Goal: Transaction & Acquisition: Purchase product/service

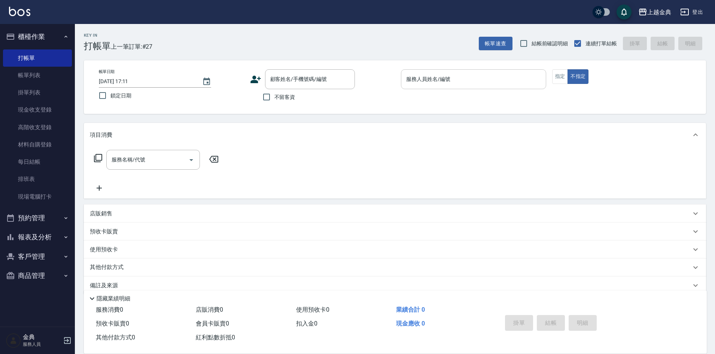
click at [562, 76] on button "指定" at bounding box center [560, 76] width 16 height 15
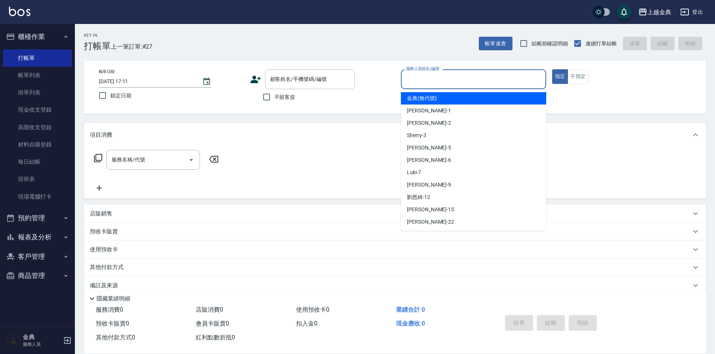
click at [503, 79] on input "服務人員姓名/編號" at bounding box center [473, 79] width 139 height 13
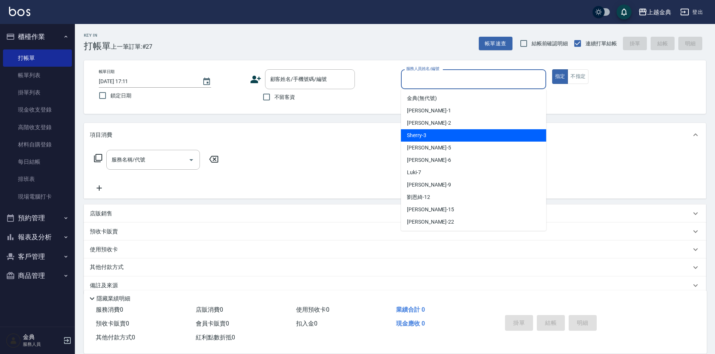
click at [442, 133] on div "Sherry -3" at bounding box center [473, 135] width 145 height 12
type input "Sherry-3"
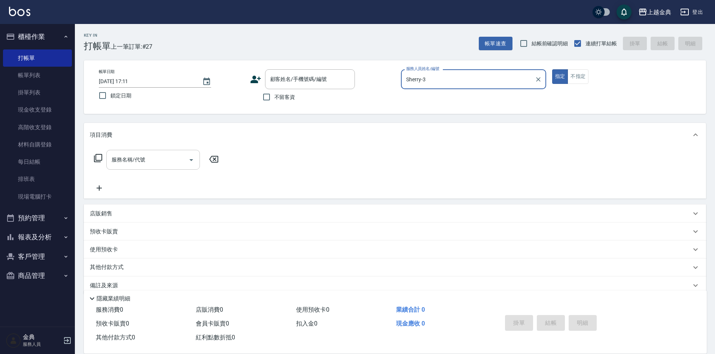
click at [180, 162] on input "服務名稱/代號" at bounding box center [148, 159] width 76 height 13
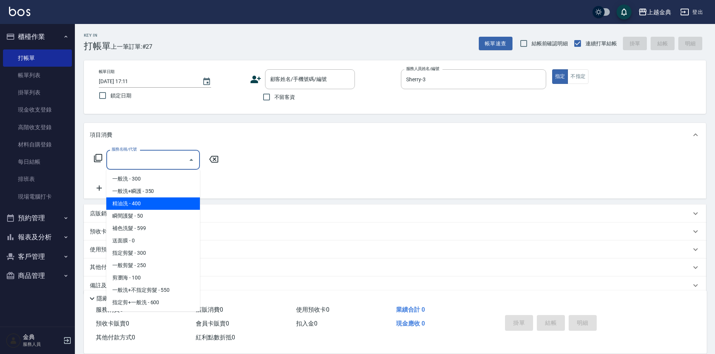
click at [165, 203] on span "精油洗 - 400" at bounding box center [153, 203] width 94 height 12
type input "精油洗(102)"
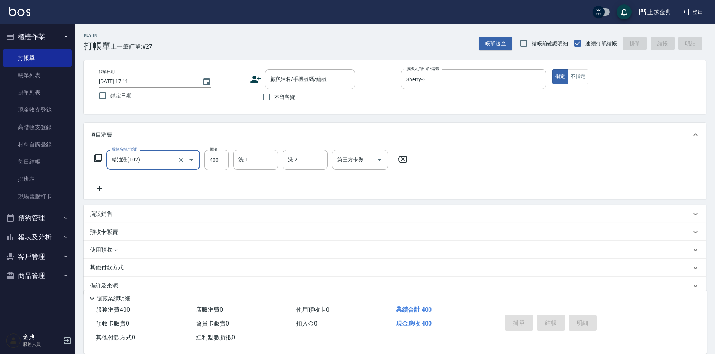
click at [107, 189] on icon at bounding box center [99, 188] width 19 height 9
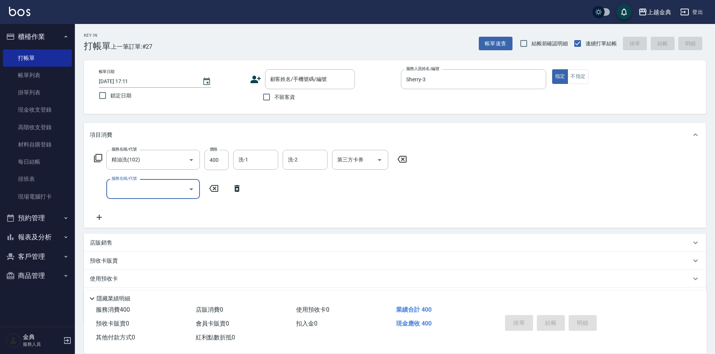
click at [121, 190] on input "服務名稱/代號" at bounding box center [148, 188] width 76 height 13
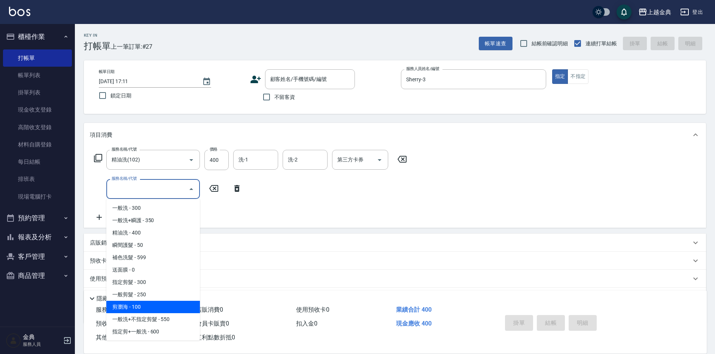
click at [164, 304] on span "剪瀏海 - 100" at bounding box center [153, 307] width 94 height 12
type input "剪瀏海(202)"
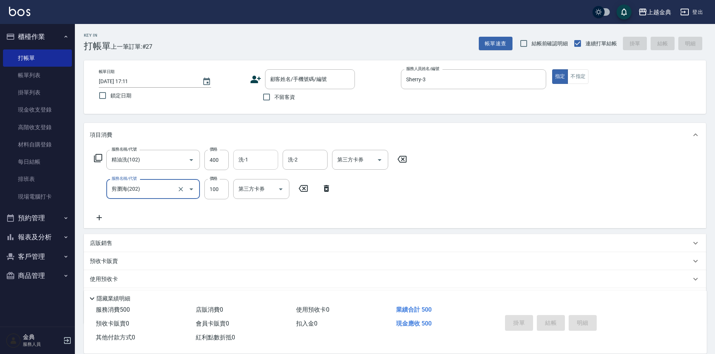
click at [243, 163] on div "洗-1 洗-1" at bounding box center [255, 160] width 45 height 20
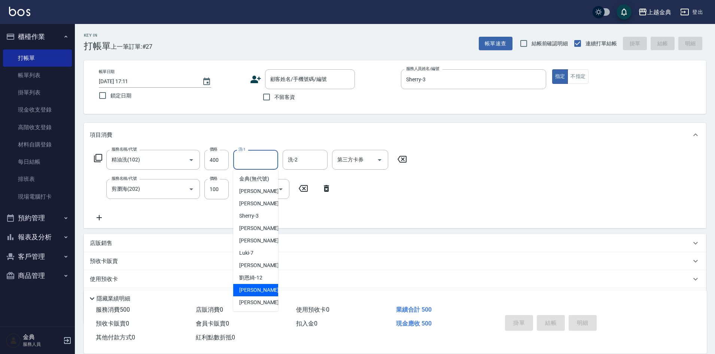
click at [256, 294] on span "wendy -15" at bounding box center [262, 290] width 47 height 8
type input "wendy-15"
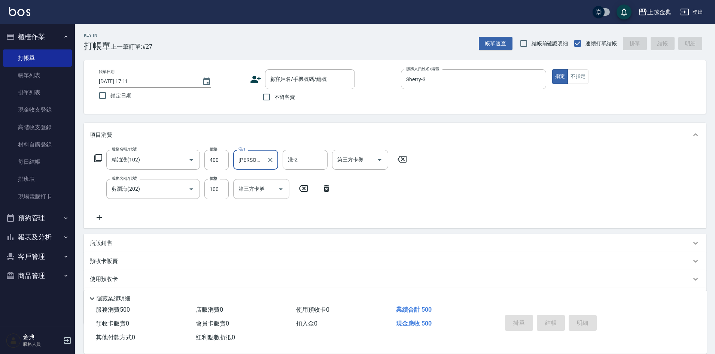
click at [280, 98] on span "不留客資" at bounding box center [284, 97] width 21 height 8
click at [274, 98] on input "不留客資" at bounding box center [267, 97] width 16 height 16
checkbox input "true"
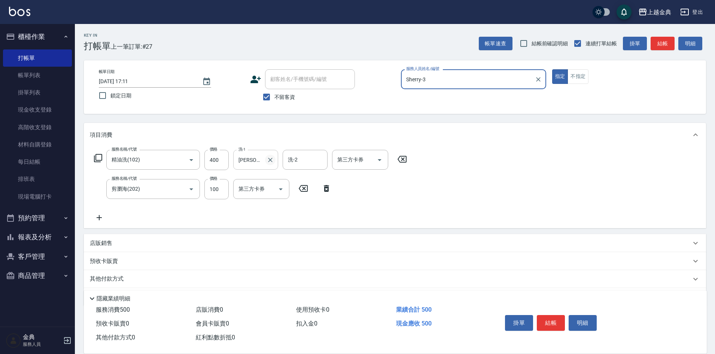
click at [268, 159] on icon "Clear" at bounding box center [270, 159] width 7 height 7
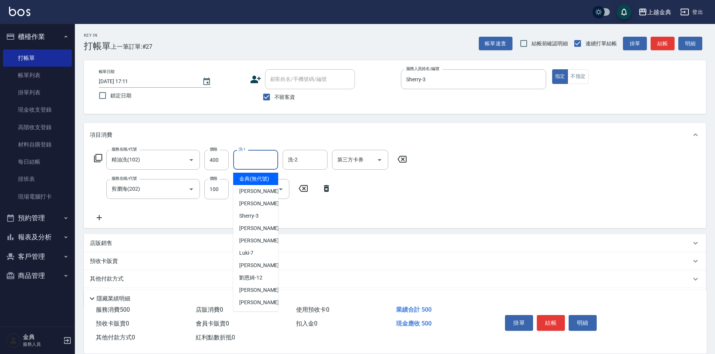
click at [253, 160] on input "洗-1" at bounding box center [256, 159] width 38 height 13
click at [264, 308] on div "lisa -22" at bounding box center [255, 302] width 45 height 12
type input "lisa-22"
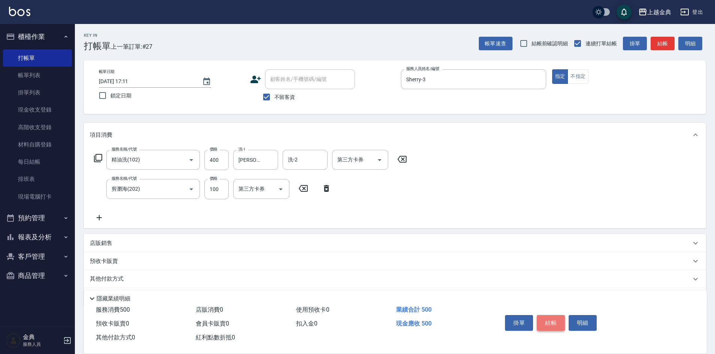
click at [550, 317] on button "結帳" at bounding box center [551, 323] width 28 height 16
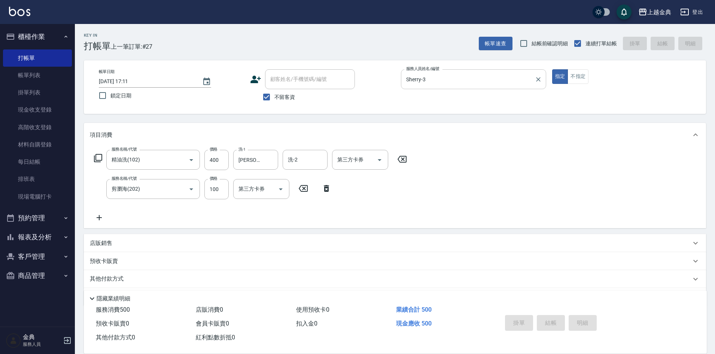
type input "2025/10/14 18:41"
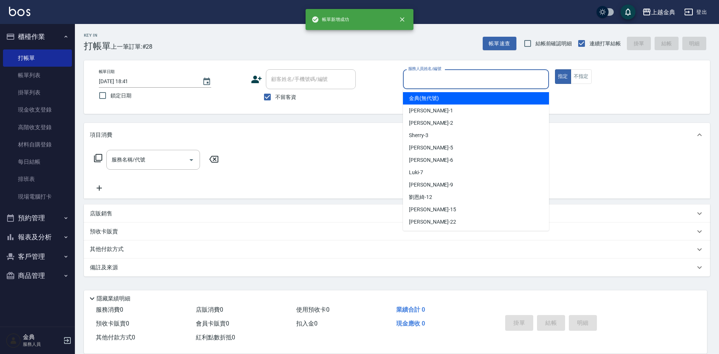
click at [497, 84] on input "服務人員姓名/編號" at bounding box center [475, 79] width 139 height 13
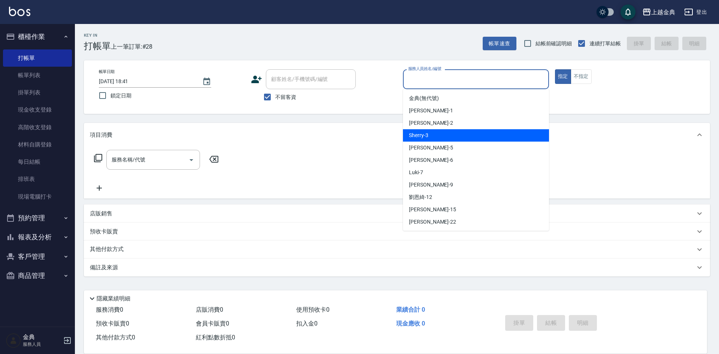
click at [421, 139] on div "Sherry -3" at bounding box center [476, 135] width 146 height 12
type input "Sherry-3"
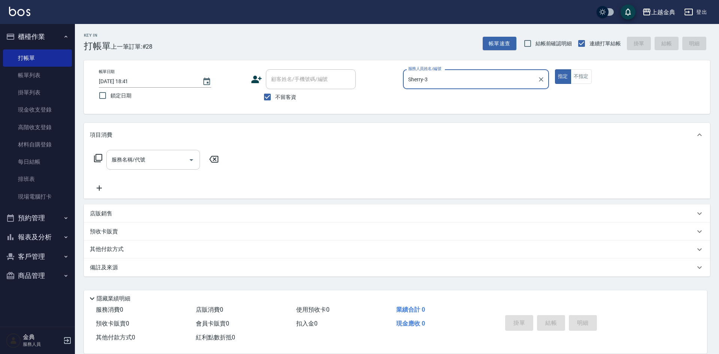
click at [165, 165] on input "服務名稱/代號" at bounding box center [148, 159] width 76 height 13
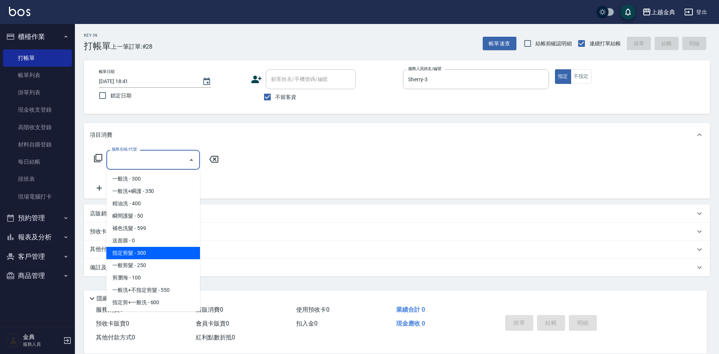
click at [165, 252] on span "指定剪髮 - 300" at bounding box center [153, 253] width 94 height 12
type input "指定剪髮(199)"
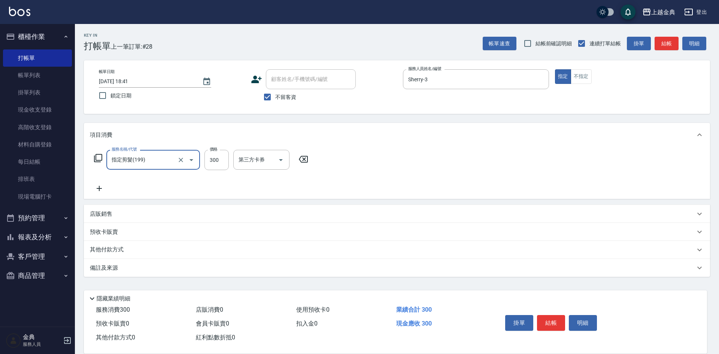
click at [102, 184] on icon at bounding box center [99, 188] width 19 height 9
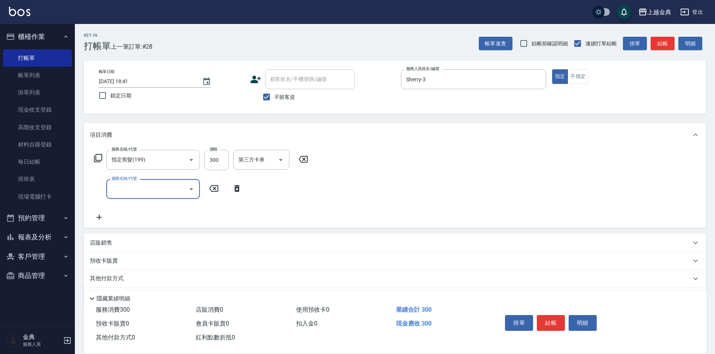
click at [163, 194] on input "服務名稱/代號" at bounding box center [148, 188] width 76 height 13
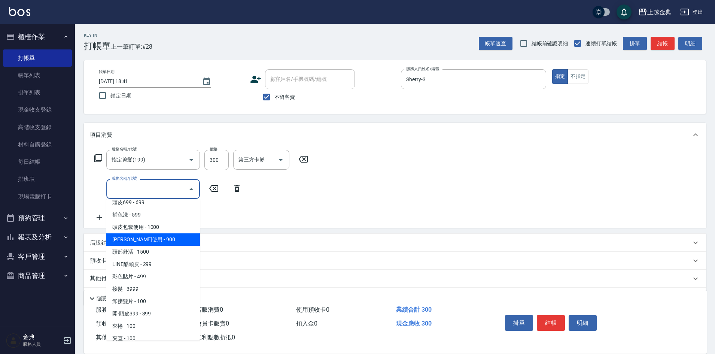
scroll to position [524, 0]
click at [149, 241] on span "頭皮699 - 699" at bounding box center [153, 240] width 94 height 12
type input "頭皮699(602)"
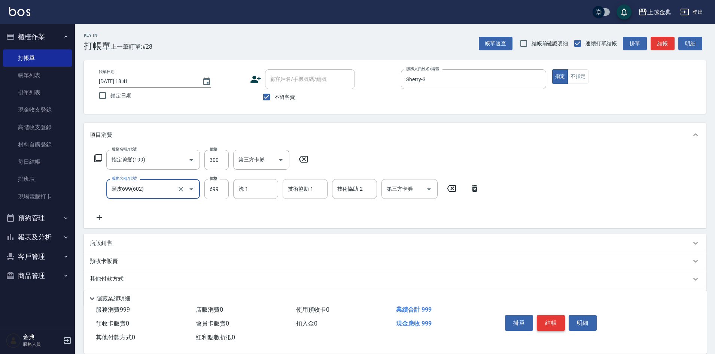
click at [549, 320] on button "結帳" at bounding box center [551, 323] width 28 height 16
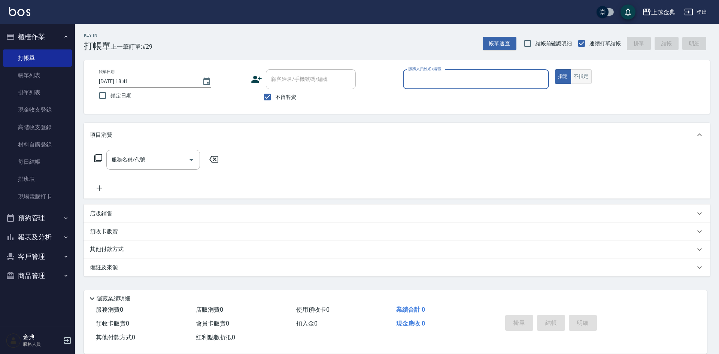
click at [573, 75] on button "不指定" at bounding box center [581, 76] width 21 height 15
click at [527, 80] on input "服務人員姓名/編號" at bounding box center [475, 79] width 139 height 13
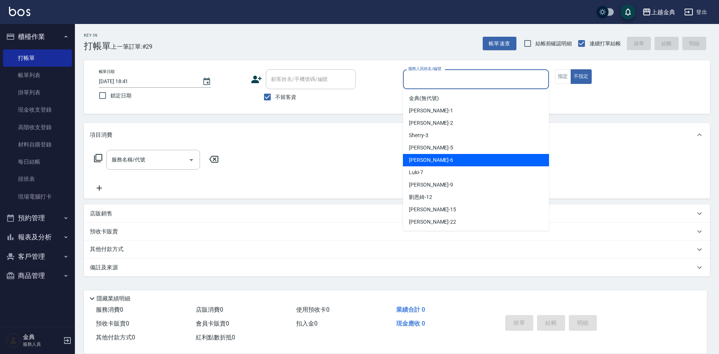
click at [431, 160] on div "AMY -6" at bounding box center [476, 160] width 146 height 12
type input "AMY-6"
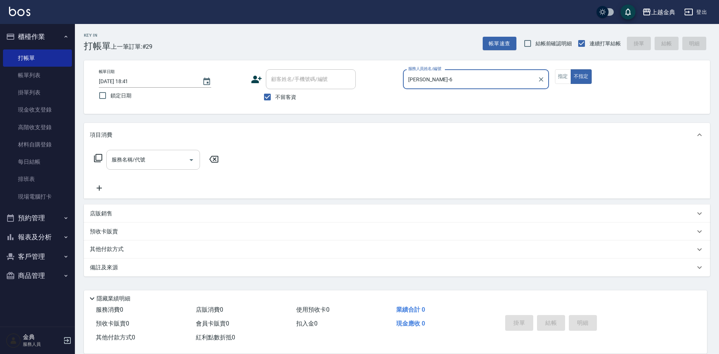
click at [186, 165] on div at bounding box center [190, 160] width 11 height 20
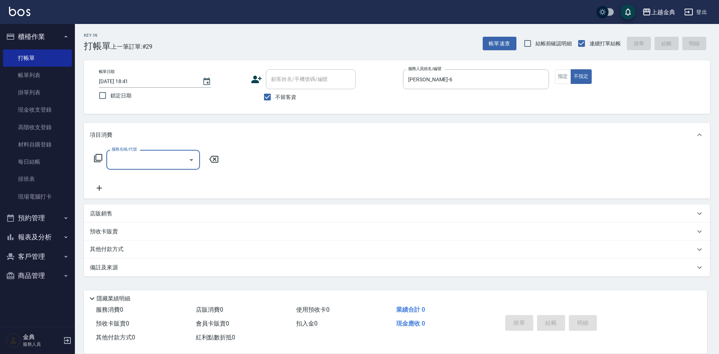
click at [157, 154] on input "服務名稱/代號" at bounding box center [148, 159] width 76 height 13
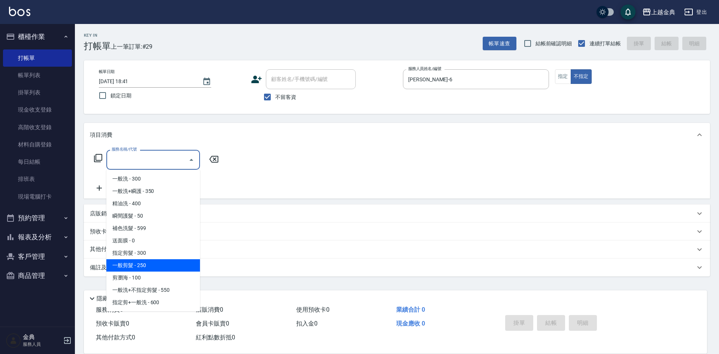
click at [153, 266] on span "一般剪髮 - 250" at bounding box center [153, 265] width 94 height 12
type input "一般剪髮(200)"
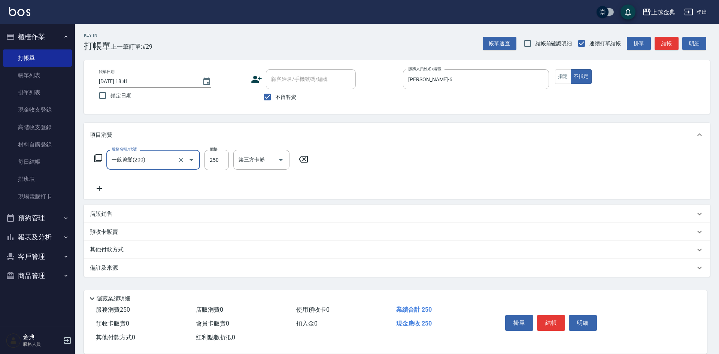
click at [101, 189] on icon at bounding box center [99, 188] width 19 height 9
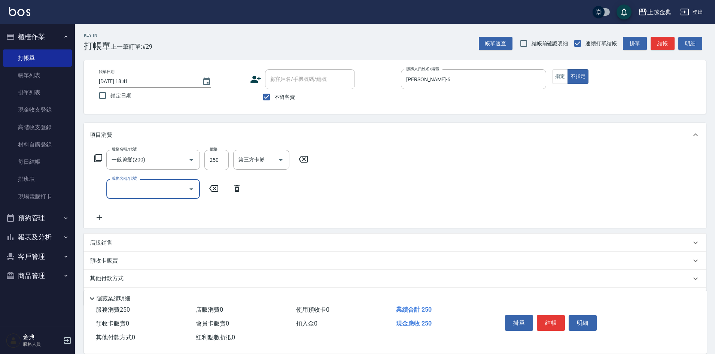
click at [135, 191] on input "服務名稱/代號" at bounding box center [148, 188] width 76 height 13
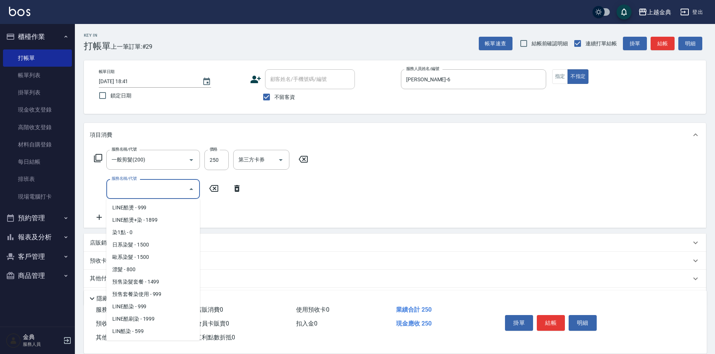
scroll to position [262, 0]
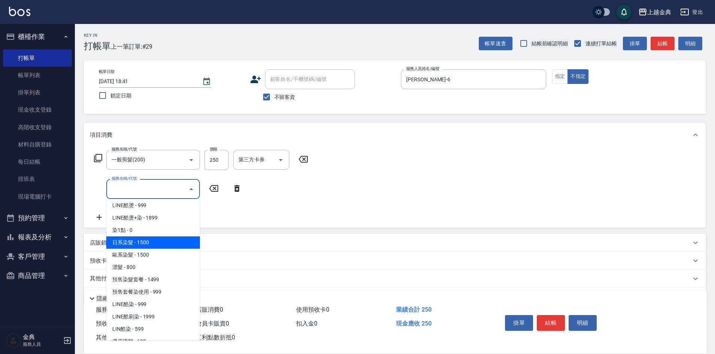
click at [156, 243] on span "日系染髮 - 1500" at bounding box center [153, 242] width 94 height 12
type input "日系染髮(401)"
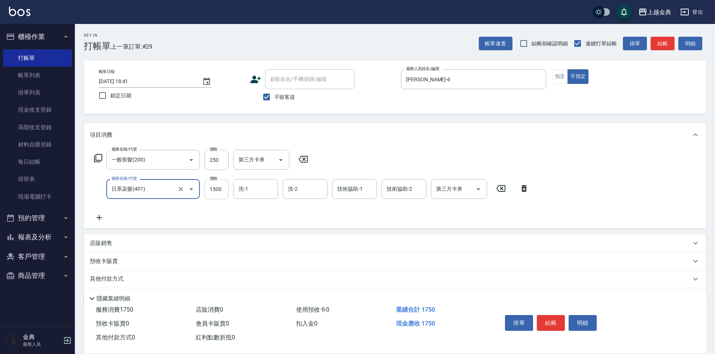
click at [228, 188] on input "1500" at bounding box center [216, 189] width 24 height 20
type input "2500"
click at [245, 190] on input "洗-1" at bounding box center [256, 188] width 38 height 13
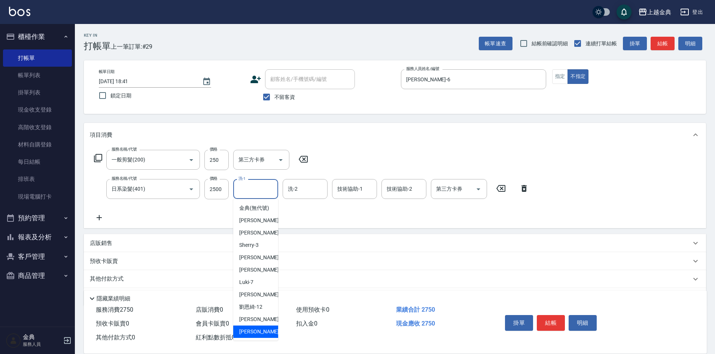
click at [251, 334] on div "lisa -22" at bounding box center [255, 331] width 45 height 12
type input "lisa-22"
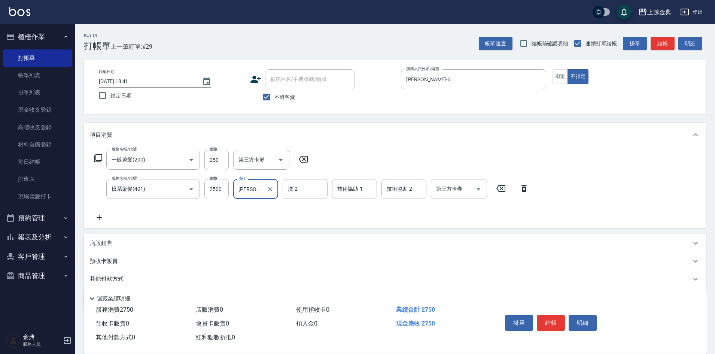
click at [98, 210] on div "服務名稱/代號 一般剪髮(200) 服務名稱/代號 價格 250 價格 第三方卡券 第三方卡券 服務名稱/代號 日系染髮(401) 服務名稱/代號 價格 25…" at bounding box center [312, 186] width 444 height 72
click at [137, 224] on div "服務名稱/代號 一般剪髮(200) 服務名稱/代號 價格 250 價格 第三方卡券 第三方卡券 服務名稱/代號 日系染髮(401) 服務名稱/代號 價格 25…" at bounding box center [395, 187] width 622 height 81
click at [103, 219] on icon at bounding box center [99, 217] width 19 height 9
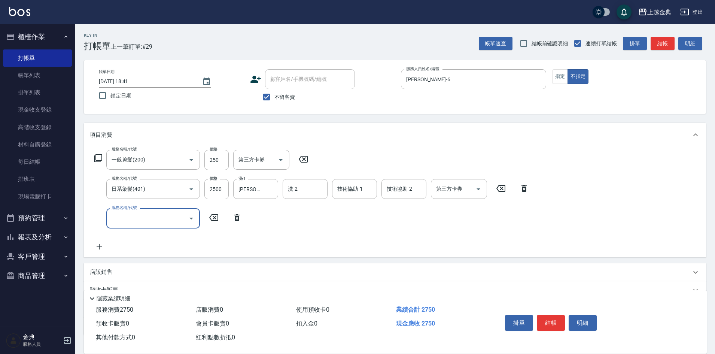
click at [141, 225] on div "服務名稱/代號" at bounding box center [153, 218] width 94 height 20
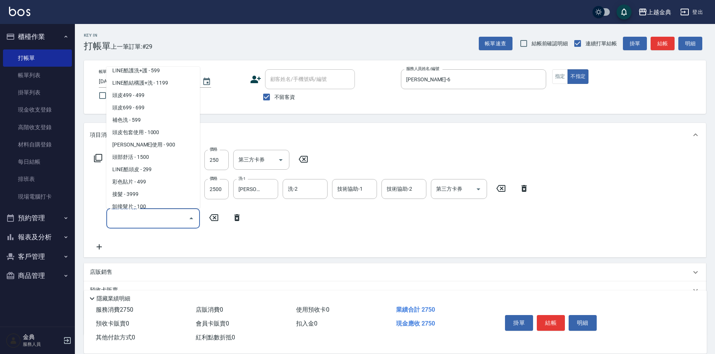
scroll to position [631, 0]
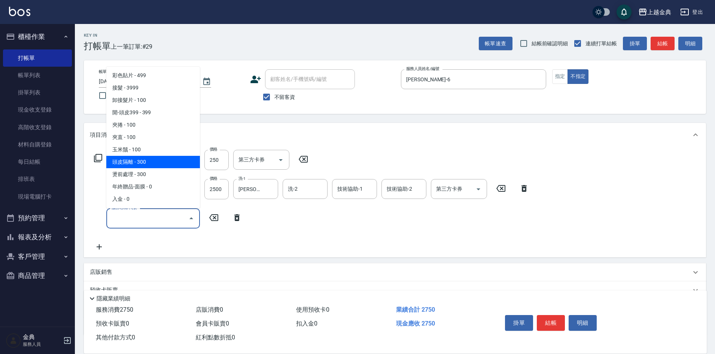
click at [160, 162] on span "頭皮隔離 - 300" at bounding box center [153, 162] width 94 height 12
type input "頭皮隔離(904)"
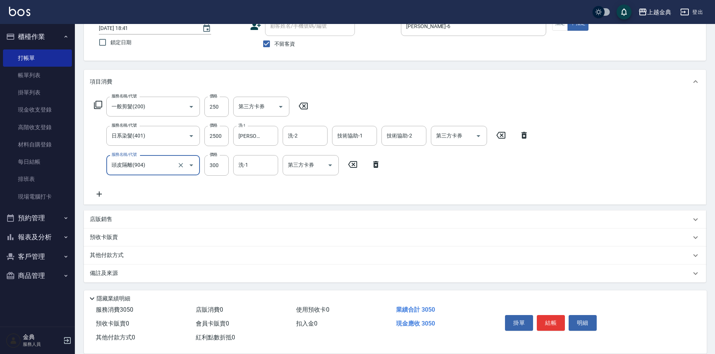
scroll to position [54, 0]
click at [116, 253] on p "其他付款方式" at bounding box center [108, 255] width 37 height 8
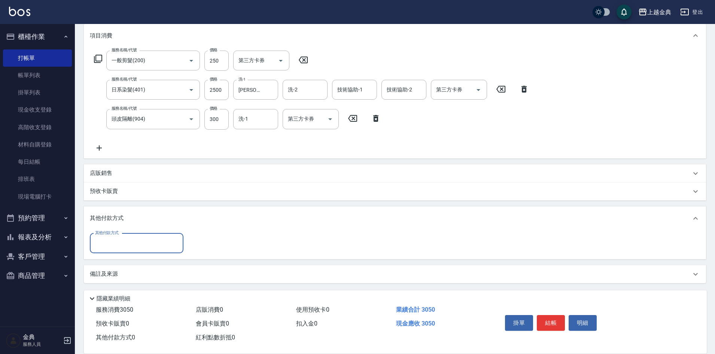
scroll to position [100, 0]
click at [140, 246] on input "其他付款方式" at bounding box center [136, 242] width 87 height 13
click at [124, 271] on span "信用卡" at bounding box center [137, 273] width 94 height 12
type input "信用卡"
click at [223, 241] on input "0" at bounding box center [216, 242] width 56 height 20
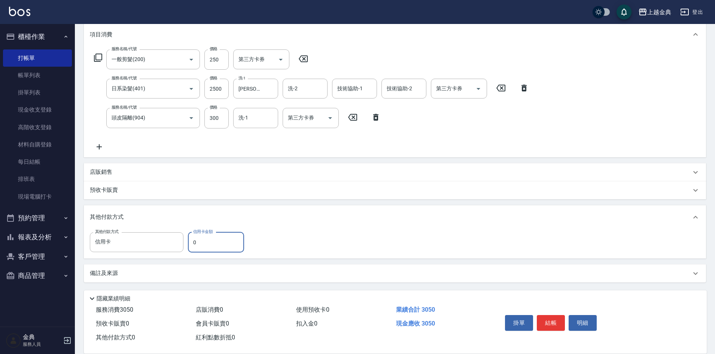
click at [223, 241] on input "0" at bounding box center [216, 242] width 56 height 20
type input "3050"
click at [551, 324] on button "結帳" at bounding box center [551, 323] width 28 height 16
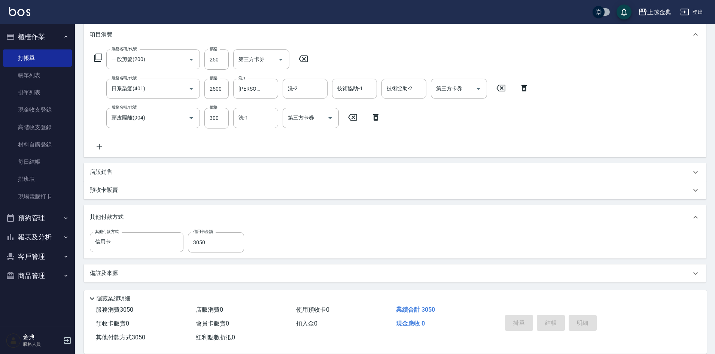
type input "2025/10/14 18:42"
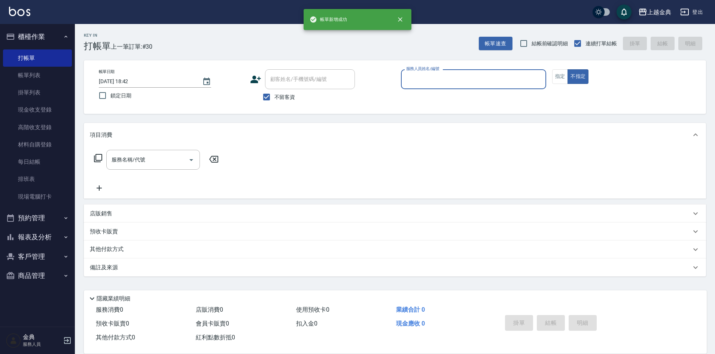
scroll to position [0, 0]
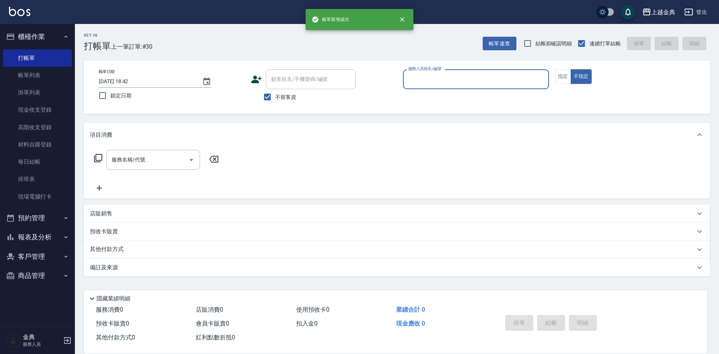
click at [489, 79] on input "服務人員姓名/編號" at bounding box center [475, 79] width 139 height 13
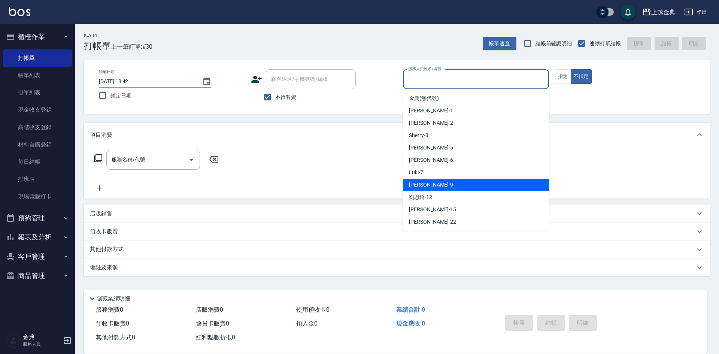
click at [440, 185] on div "Jason -9" at bounding box center [476, 185] width 146 height 12
type input "Jason-9"
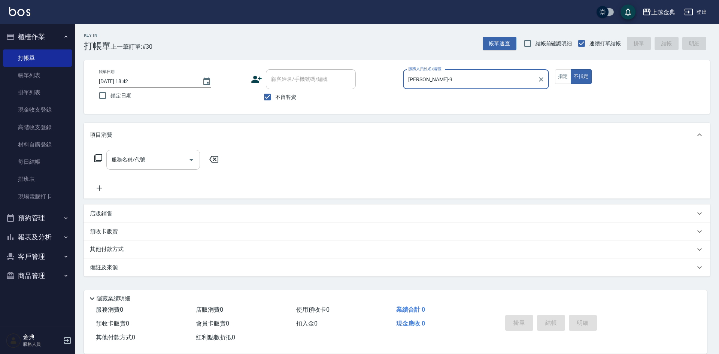
click at [158, 160] on input "服務名稱/代號" at bounding box center [148, 159] width 76 height 13
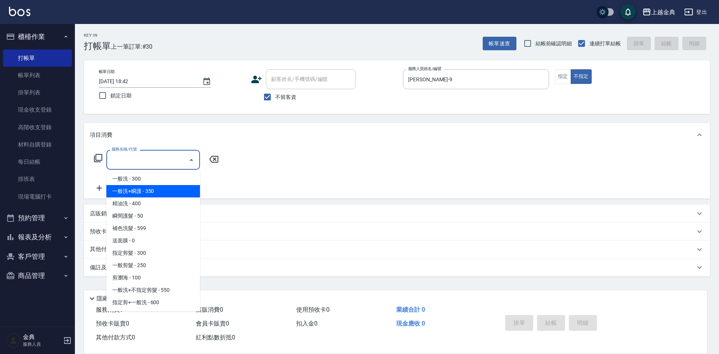
click at [155, 191] on span "一般洗+瞬護 - 350" at bounding box center [153, 191] width 94 height 12
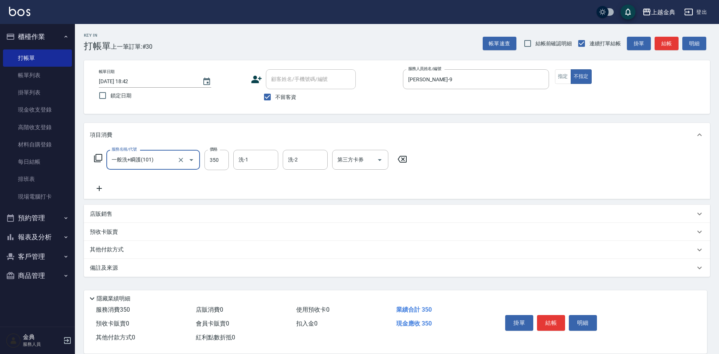
click at [164, 160] on input "一般洗+瞬護(101)" at bounding box center [143, 159] width 66 height 13
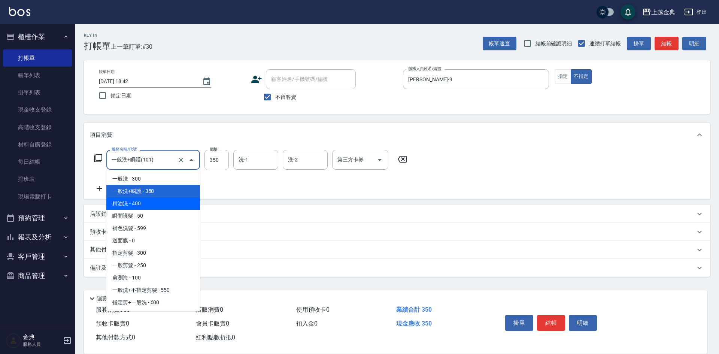
click at [168, 200] on span "精油洗 - 400" at bounding box center [153, 203] width 94 height 12
type input "精油洗(102)"
type input "400"
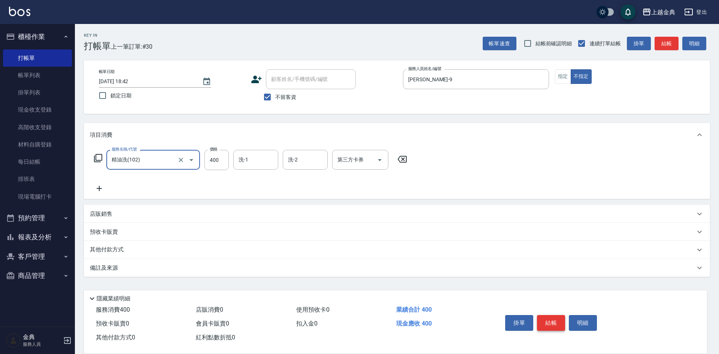
click at [554, 315] on button "結帳" at bounding box center [551, 323] width 28 height 16
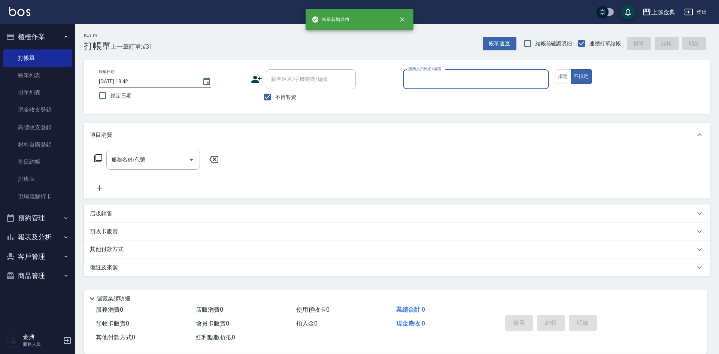
click at [506, 84] on input "服務人員姓名/編號" at bounding box center [475, 79] width 139 height 13
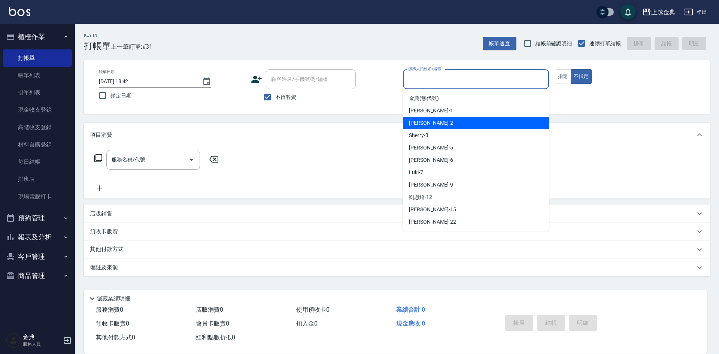
click at [447, 122] on div "Cindy -2" at bounding box center [476, 123] width 146 height 12
type input "Cindy-2"
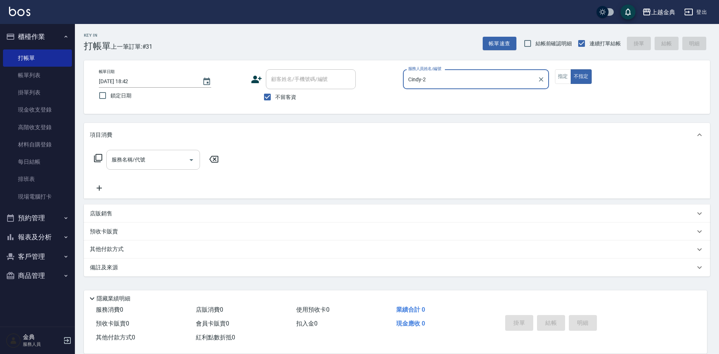
click at [174, 159] on input "服務名稱/代號" at bounding box center [148, 159] width 76 height 13
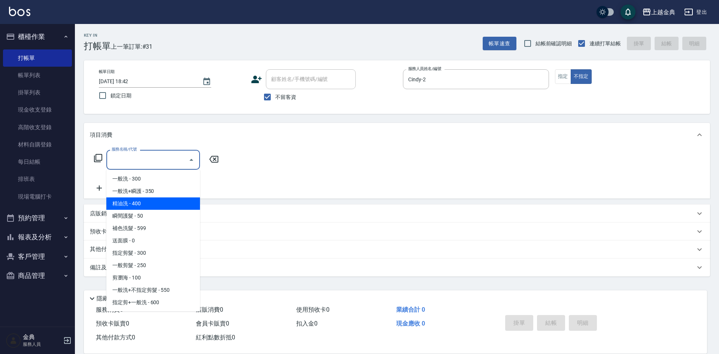
click at [154, 201] on span "精油洗 - 400" at bounding box center [153, 203] width 94 height 12
type input "精油洗(102)"
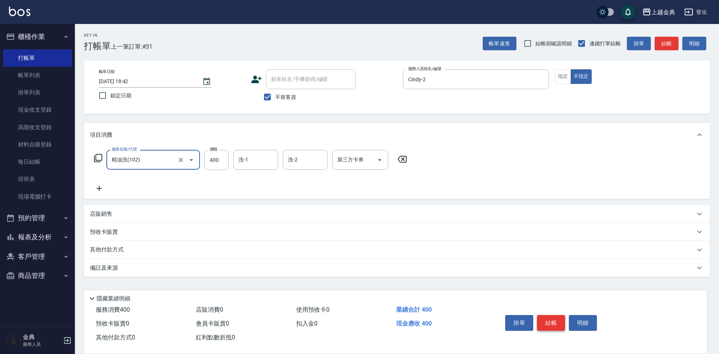
click at [547, 318] on button "結帳" at bounding box center [551, 323] width 28 height 16
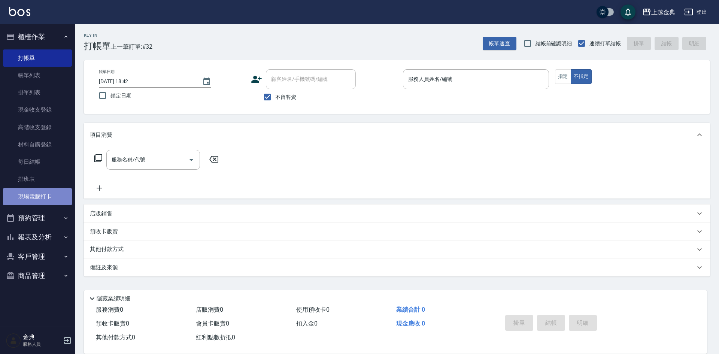
click at [48, 197] on link "現場電腦打卡" at bounding box center [37, 196] width 69 height 17
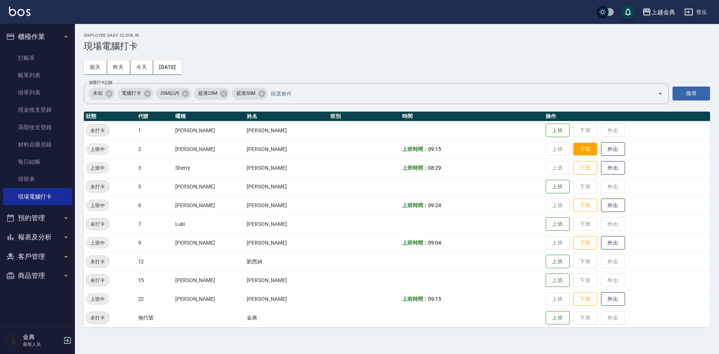
click at [573, 149] on button "下班" at bounding box center [585, 149] width 24 height 13
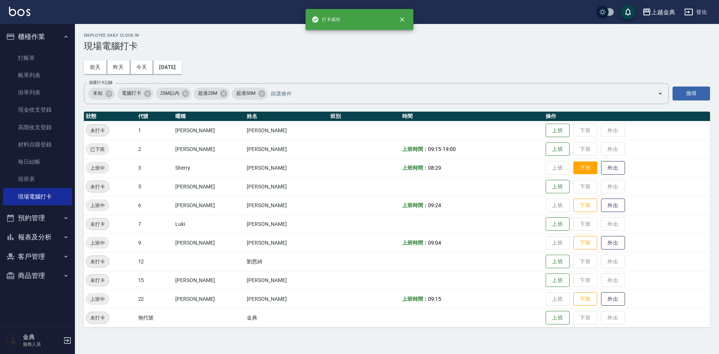
click at [573, 164] on button "下班" at bounding box center [585, 167] width 24 height 13
click at [573, 209] on button "下班" at bounding box center [585, 205] width 24 height 13
click at [573, 246] on button "下班" at bounding box center [585, 242] width 24 height 13
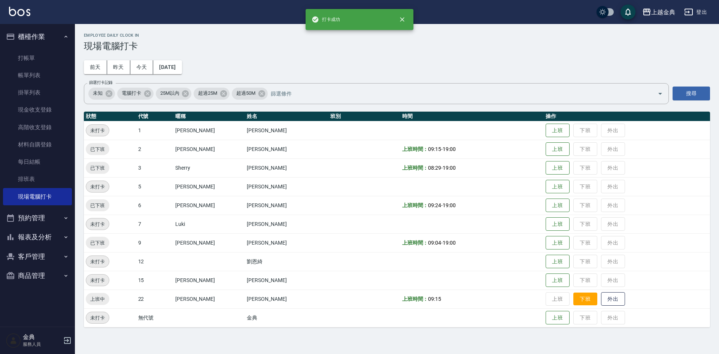
click at [578, 297] on button "下班" at bounding box center [585, 298] width 24 height 13
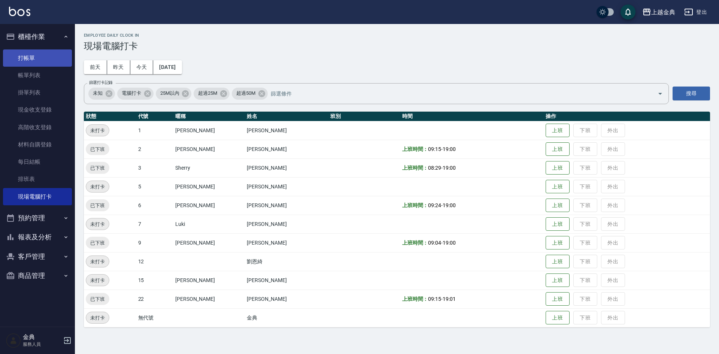
click at [32, 55] on link "打帳單" at bounding box center [37, 57] width 69 height 17
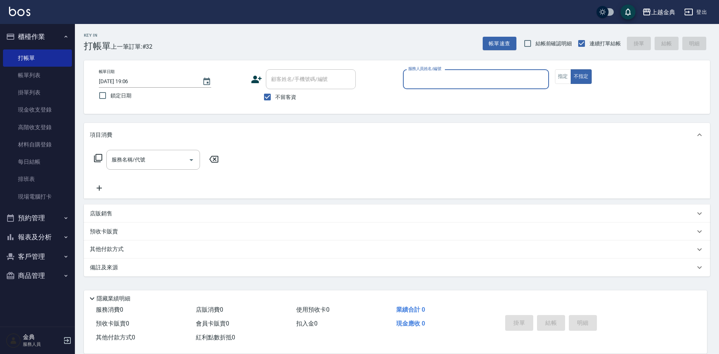
click at [519, 77] on input "服務人員姓名/編號" at bounding box center [475, 79] width 139 height 13
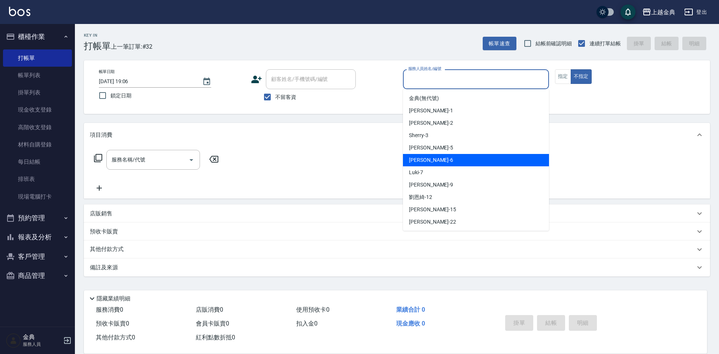
click at [433, 160] on div "AMY -6" at bounding box center [476, 160] width 146 height 12
type input "AMY-6"
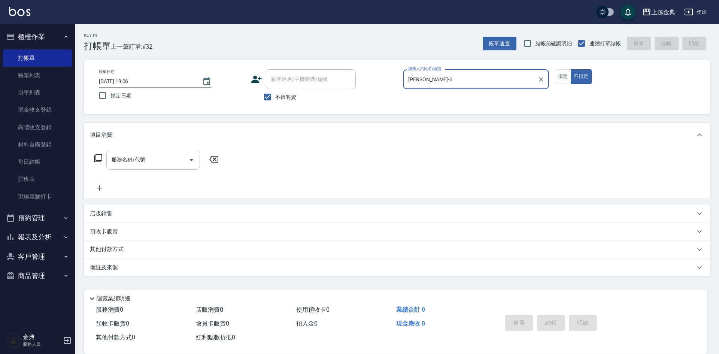
click at [176, 160] on input "服務名稱/代號" at bounding box center [148, 159] width 76 height 13
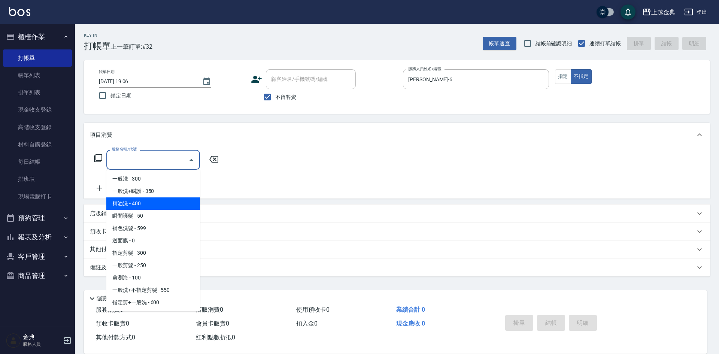
click at [146, 200] on span "精油洗 - 400" at bounding box center [153, 203] width 94 height 12
type input "精油洗(102)"
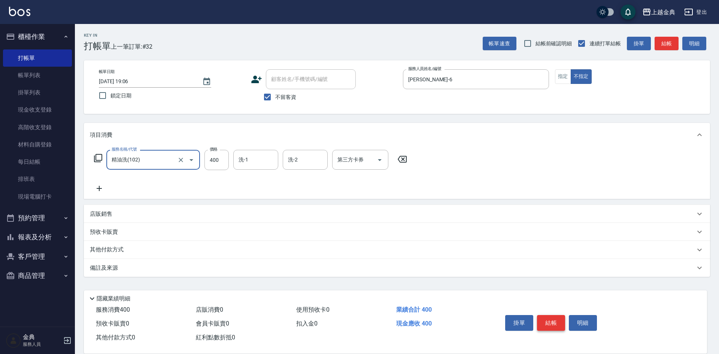
click at [555, 322] on button "結帳" at bounding box center [551, 323] width 28 height 16
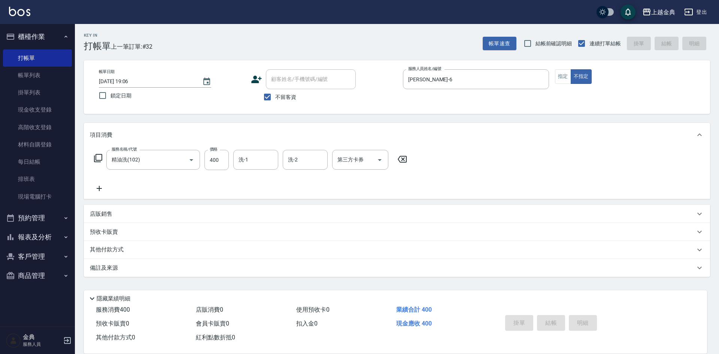
type input "2025/10/14 19:07"
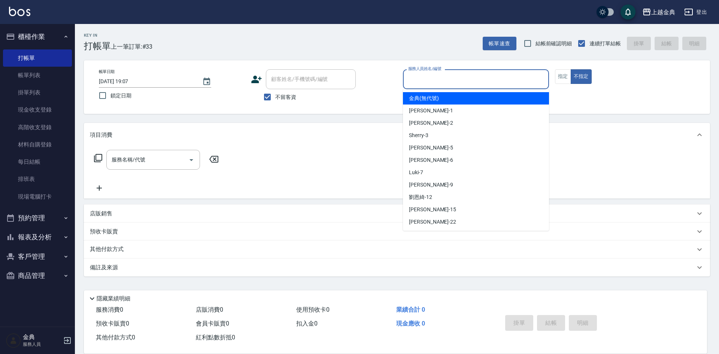
click at [483, 81] on input "服務人員姓名/編號" at bounding box center [475, 79] width 139 height 13
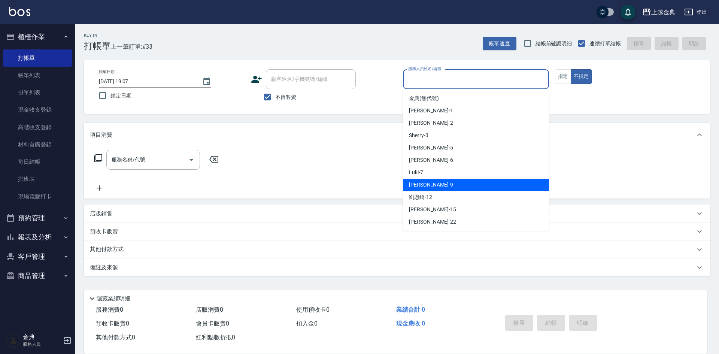
click at [425, 185] on span "Jason -9" at bounding box center [431, 185] width 44 height 8
type input "Jason-9"
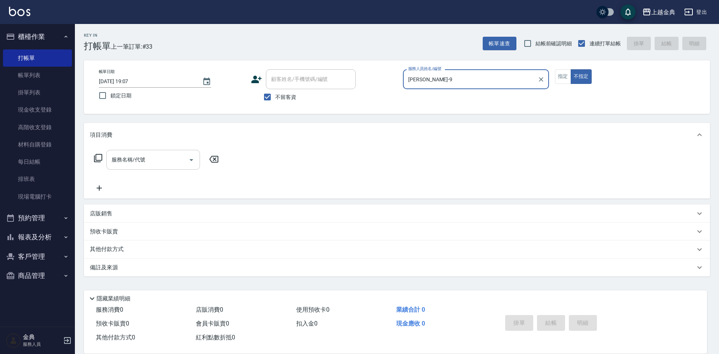
click at [183, 160] on input "服務名稱/代號" at bounding box center [148, 159] width 76 height 13
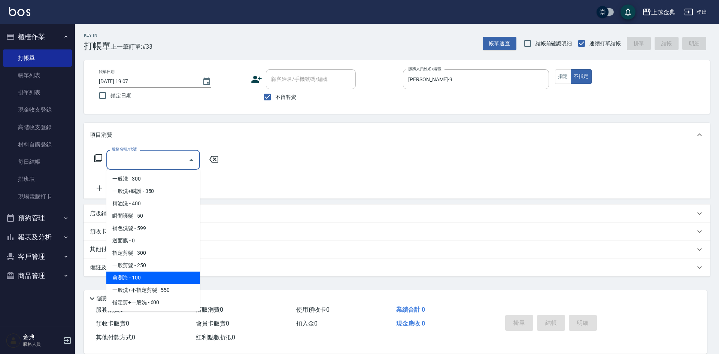
click at [149, 276] on span "剪瀏海 - 100" at bounding box center [153, 277] width 94 height 12
type input "剪瀏海(202)"
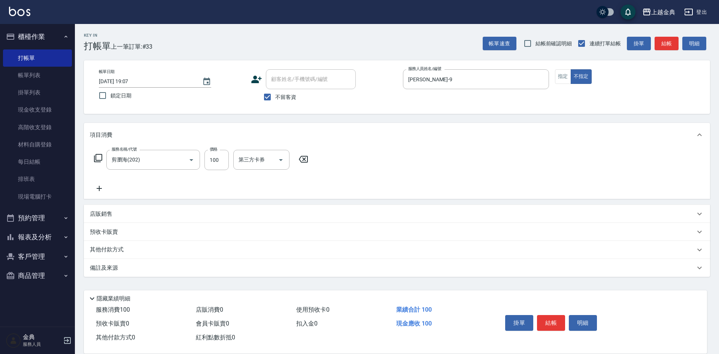
click at [103, 189] on icon at bounding box center [99, 188] width 19 height 9
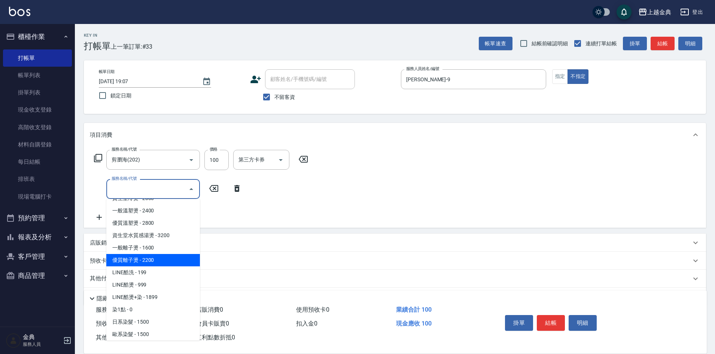
scroll to position [187, 0]
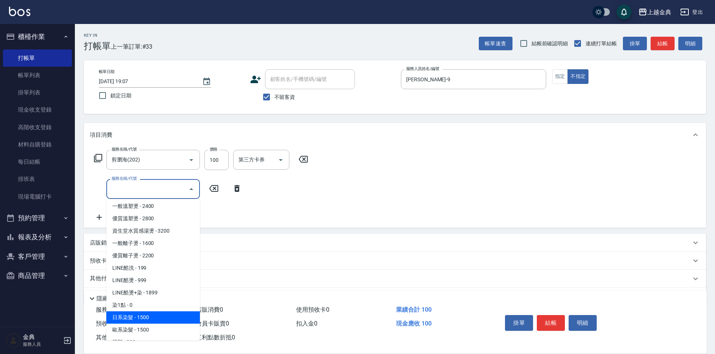
click at [157, 318] on span "日系染髮 - 1500" at bounding box center [153, 317] width 94 height 12
type input "日系染髮(401)"
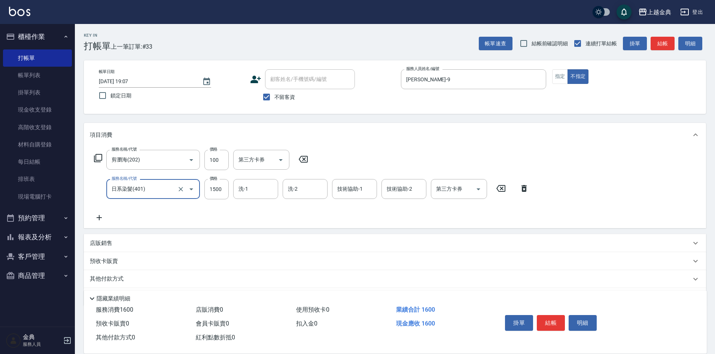
click at [98, 217] on icon at bounding box center [99, 217] width 19 height 9
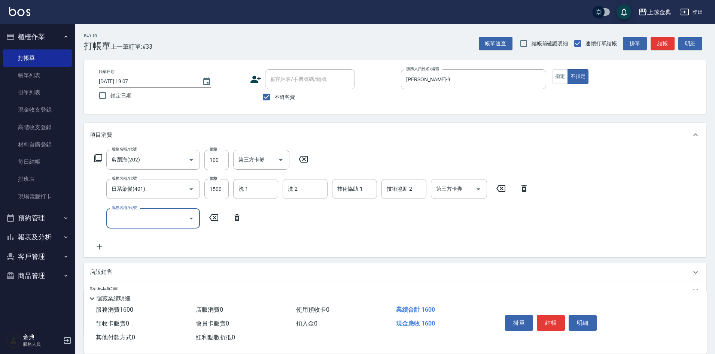
click at [170, 226] on div "服務名稱/代號" at bounding box center [153, 218] width 94 height 20
click at [170, 224] on input "服務名稱/代號" at bounding box center [148, 218] width 76 height 13
click at [171, 219] on input "服務名稱/代號" at bounding box center [148, 218] width 76 height 13
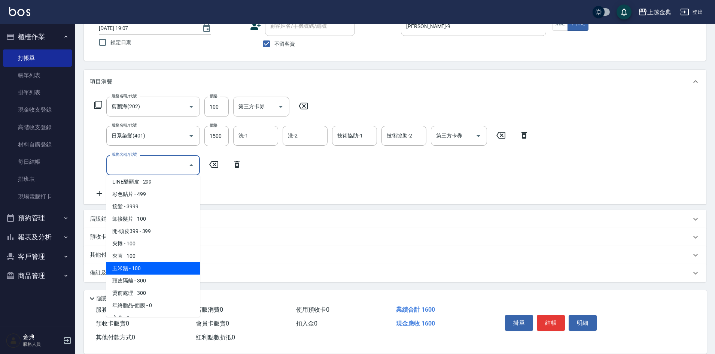
scroll to position [631, 0]
click at [146, 269] on span "頭皮隔離 - 300" at bounding box center [153, 270] width 94 height 12
type input "頭皮隔離(904)"
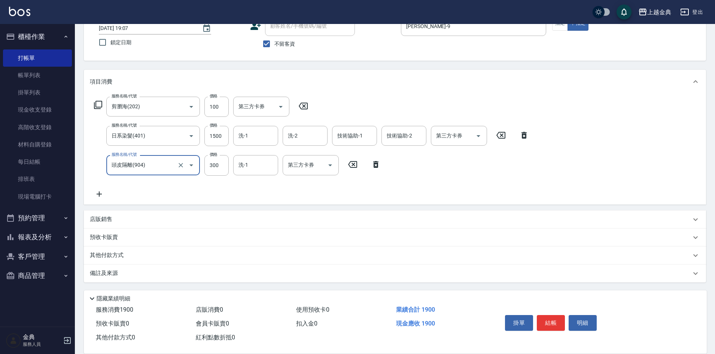
click at [259, 147] on div "服務名稱/代號 剪瀏海(202) 服務名稱/代號 價格 100 價格 第三方卡券 第三方卡券 服務名稱/代號 日系染髮(401) 服務名稱/代號 價格 150…" at bounding box center [312, 147] width 444 height 101
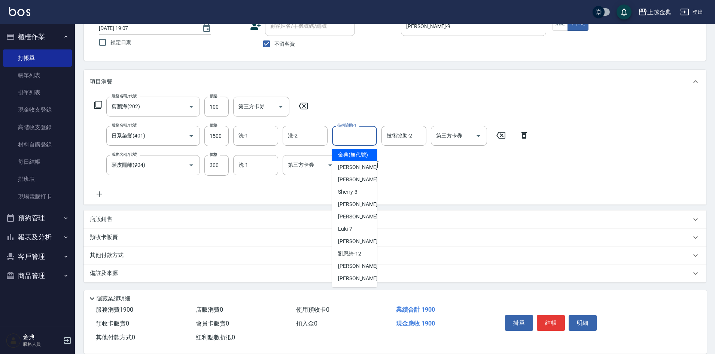
click at [351, 134] on div "技術協助-1 技術協助-1" at bounding box center [354, 136] width 45 height 20
click at [360, 185] on div "Cindy -2" at bounding box center [354, 179] width 45 height 12
type input "Cindy-2"
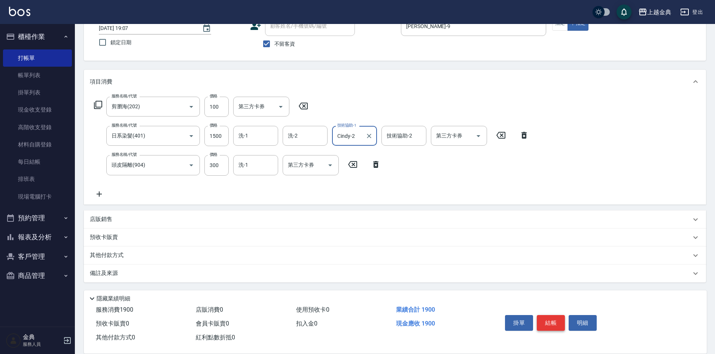
click at [547, 321] on button "結帳" at bounding box center [551, 323] width 28 height 16
type input "2025/10/14 19:13"
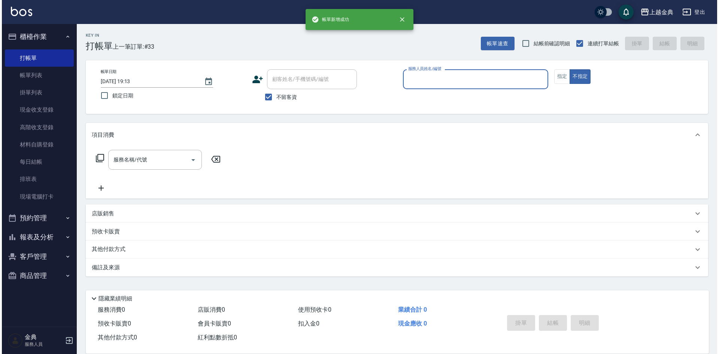
scroll to position [0, 0]
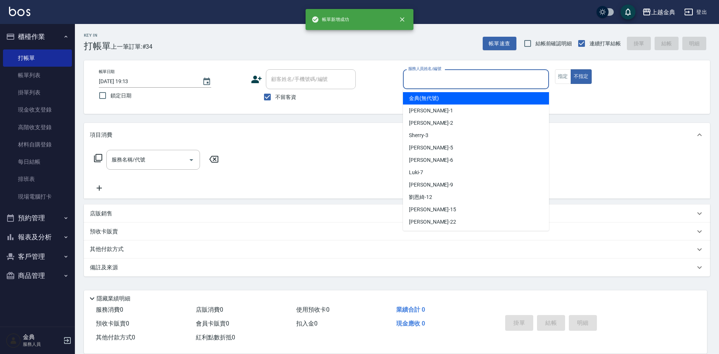
click at [467, 79] on input "服務人員姓名/編號" at bounding box center [475, 79] width 139 height 13
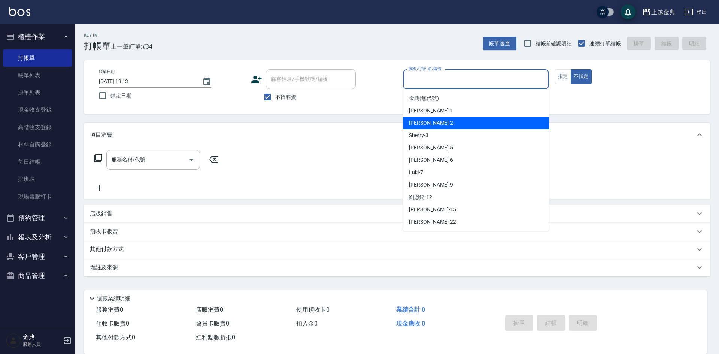
click at [430, 121] on div "Cindy -2" at bounding box center [476, 123] width 146 height 12
type input "Cindy-2"
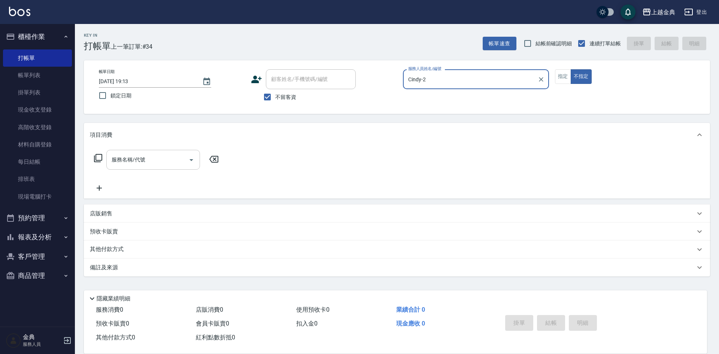
click at [182, 155] on input "服務名稱/代號" at bounding box center [148, 159] width 76 height 13
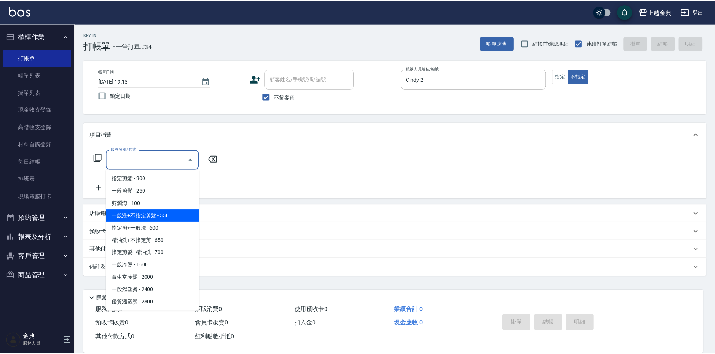
scroll to position [75, 0]
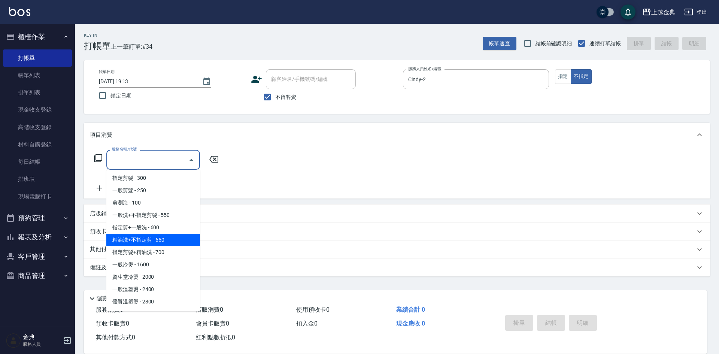
click at [168, 243] on span "精油洗+不指定剪 - 650" at bounding box center [153, 240] width 94 height 12
type input "精油洗+不指定剪(205)"
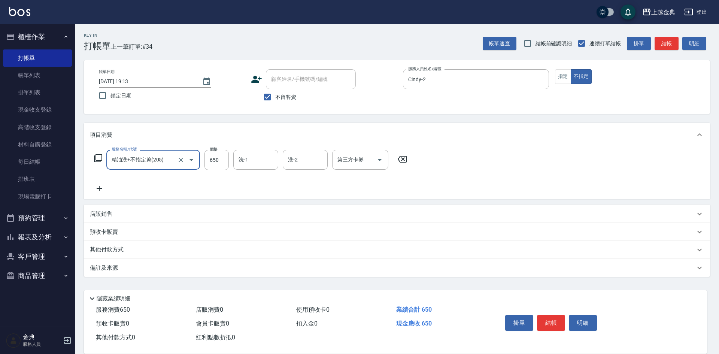
click at [261, 161] on input "洗-1" at bounding box center [256, 159] width 38 height 13
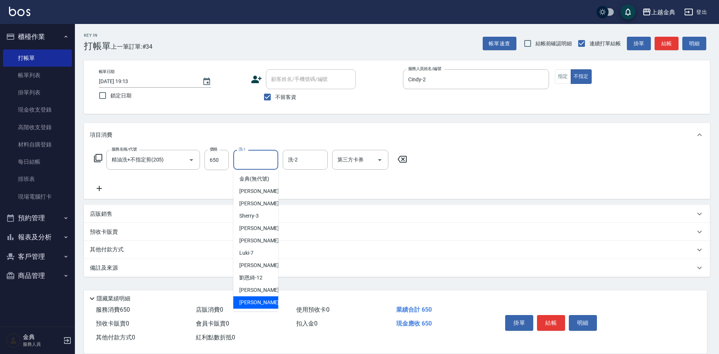
click at [260, 306] on div "lisa -22" at bounding box center [255, 302] width 45 height 12
type input "lisa-22"
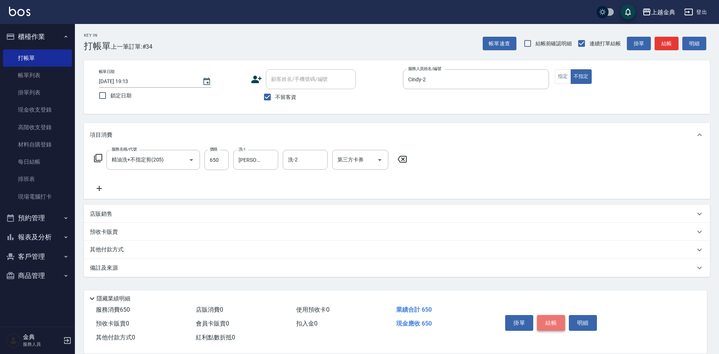
click at [548, 318] on button "結帳" at bounding box center [551, 323] width 28 height 16
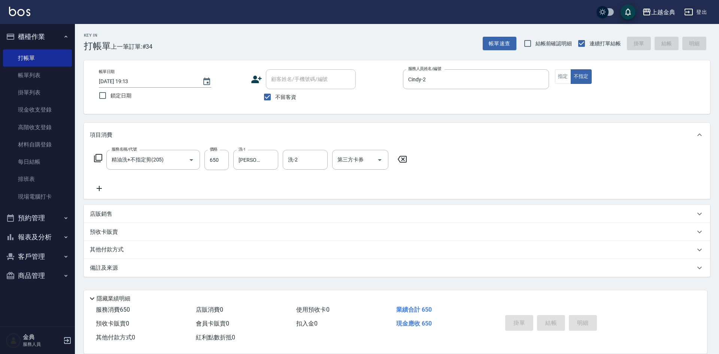
type input "2025/10/14 19:14"
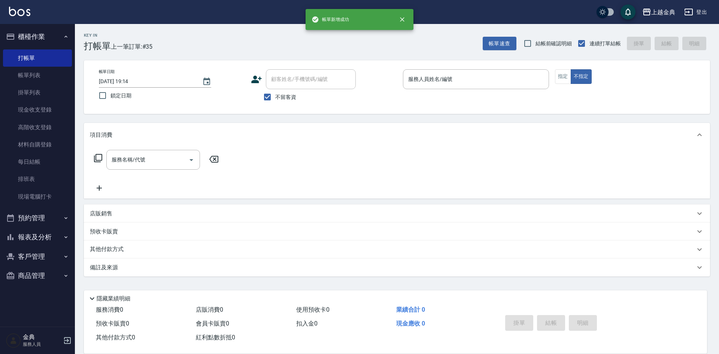
click at [282, 98] on span "不留客資" at bounding box center [285, 97] width 21 height 8
click at [275, 98] on input "不留客資" at bounding box center [267, 97] width 16 height 16
checkbox input "false"
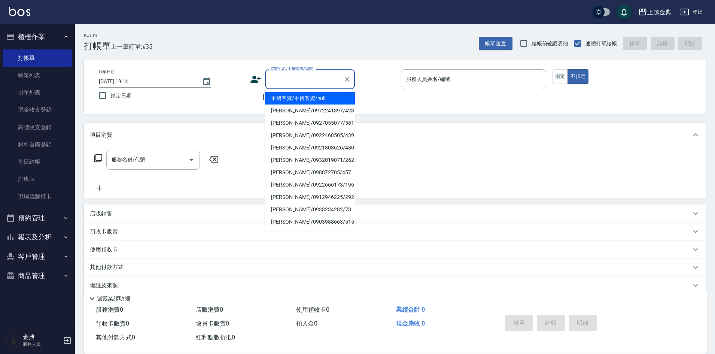
click at [294, 81] on input "顧客姓名/手機號碼/編號" at bounding box center [304, 79] width 72 height 13
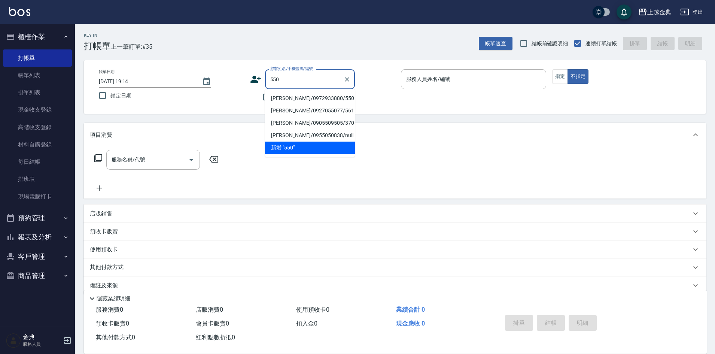
click at [316, 95] on li "蔡宴宜/0972933880/550" at bounding box center [310, 98] width 90 height 12
type input "蔡宴宜/0972933880/550"
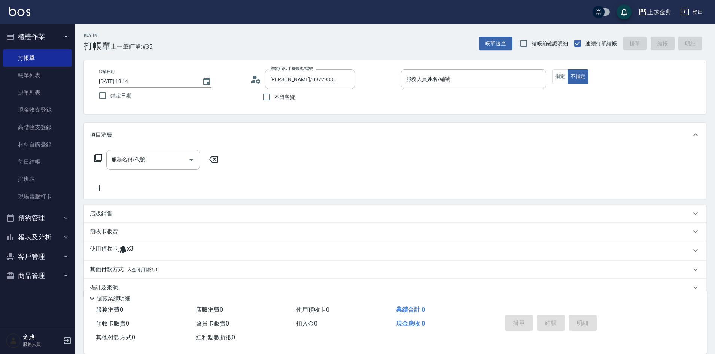
click at [118, 246] on icon at bounding box center [122, 249] width 9 height 9
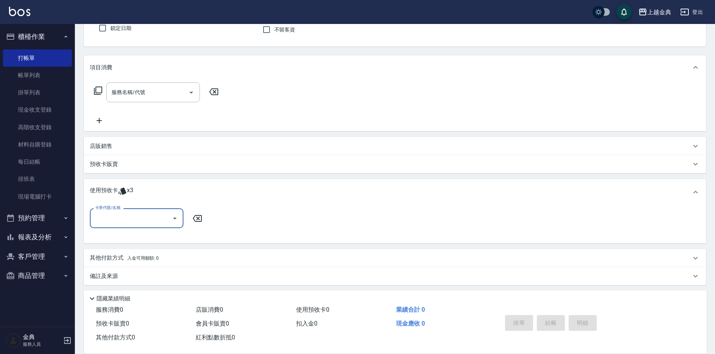
scroll to position [70, 0]
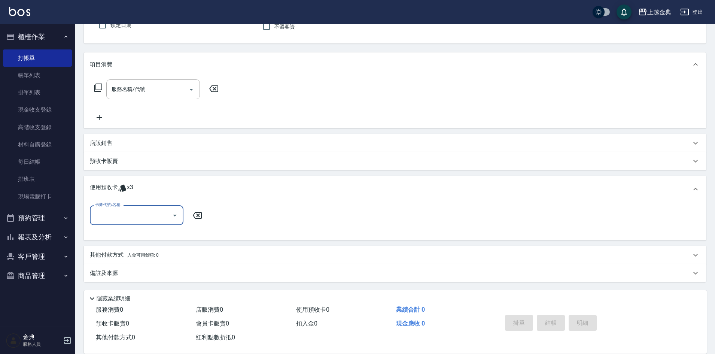
click at [124, 211] on input "卡券代號/名稱" at bounding box center [131, 215] width 76 height 13
click at [131, 233] on div "護髮包套3送1(1.5) 剩餘3張" at bounding box center [137, 234] width 94 height 12
type input "護髮包套3送1(1.5)"
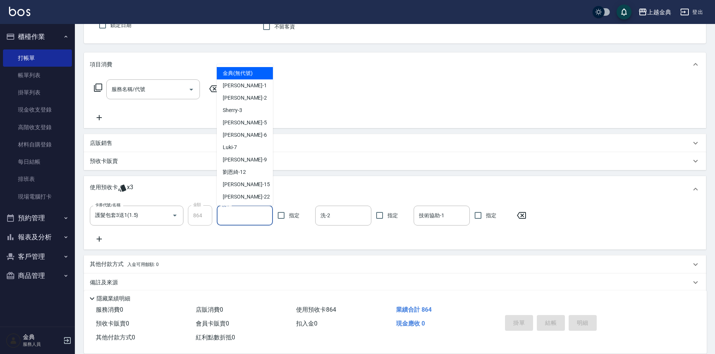
click at [234, 211] on input "洗-1" at bounding box center [244, 215] width 49 height 13
click at [240, 112] on span "Sherry -3" at bounding box center [232, 110] width 19 height 8
type input "Sherry-3"
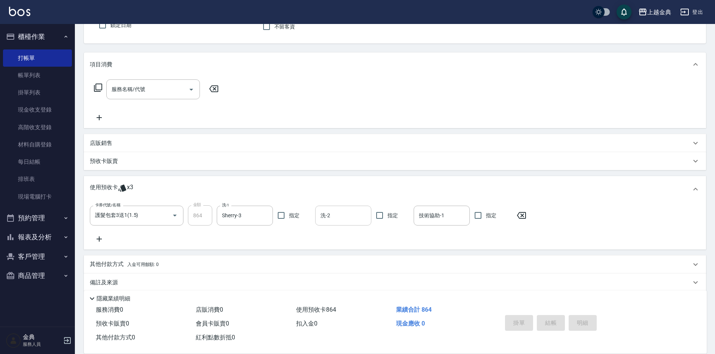
click at [341, 218] on input "洗-2" at bounding box center [343, 215] width 49 height 13
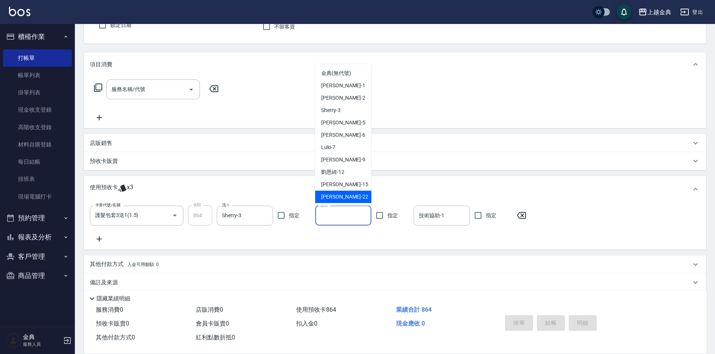
click at [346, 192] on div "lisa -22" at bounding box center [343, 197] width 56 height 12
type input "lisa-22"
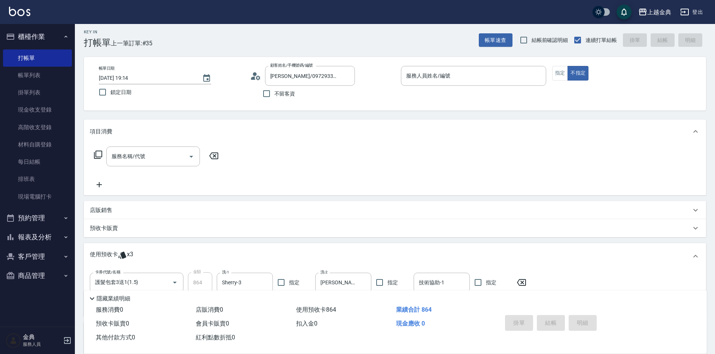
scroll to position [0, 0]
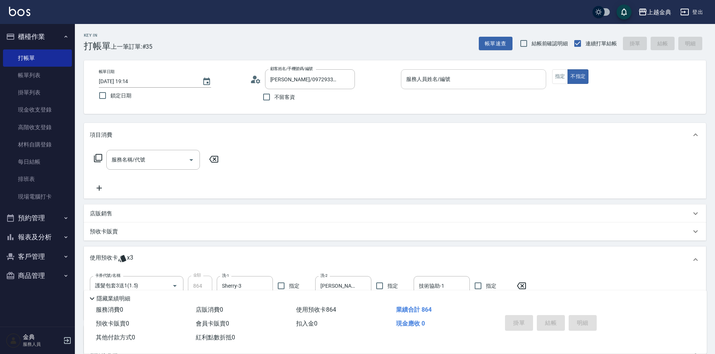
click at [483, 78] on input "服務人員姓名/編號" at bounding box center [473, 79] width 139 height 13
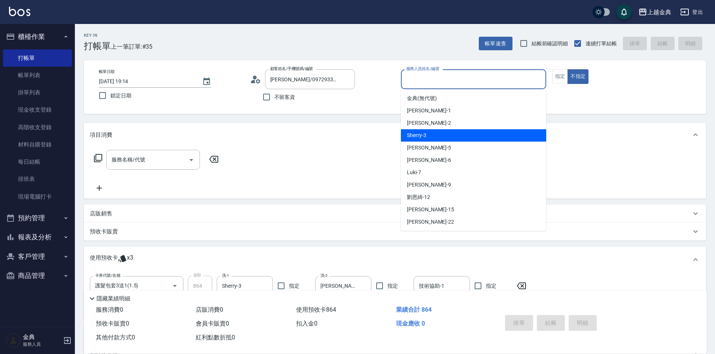
click at [340, 161] on div "服務名稱/代號 服務名稱/代號" at bounding box center [395, 173] width 622 height 52
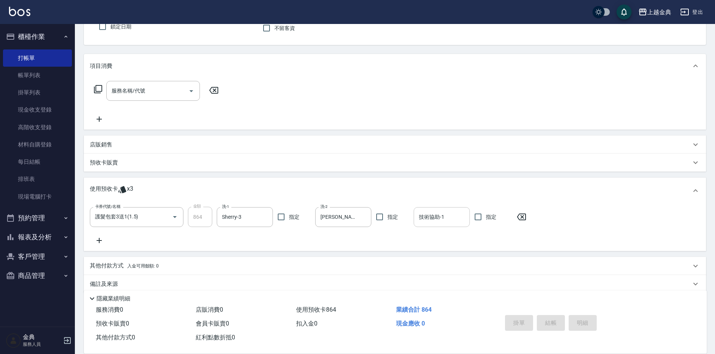
scroll to position [80, 0]
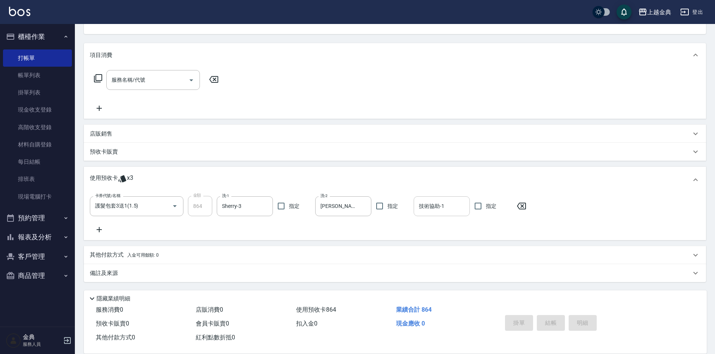
click at [434, 207] on input "技術協助-1" at bounding box center [441, 206] width 49 height 13
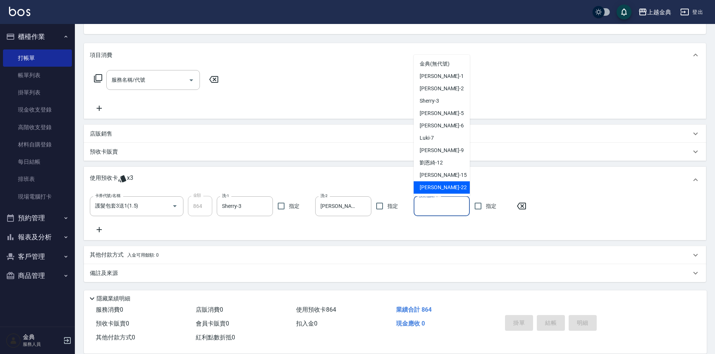
click at [439, 188] on div "lisa -22" at bounding box center [442, 187] width 56 height 12
type input "lisa-22"
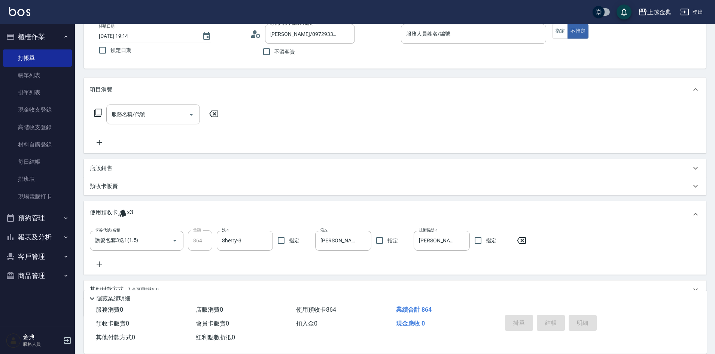
scroll to position [0, 0]
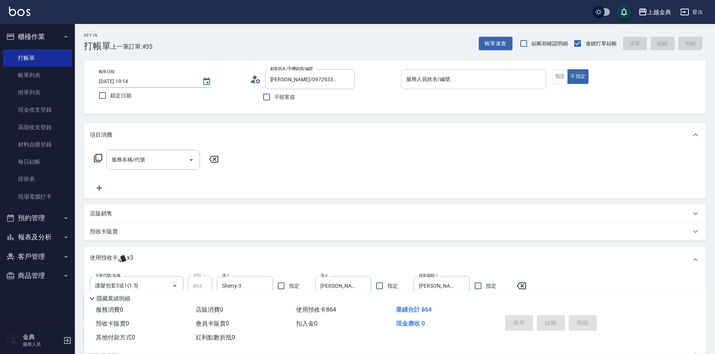
click at [491, 78] on input "服務人員姓名/編號" at bounding box center [473, 79] width 139 height 13
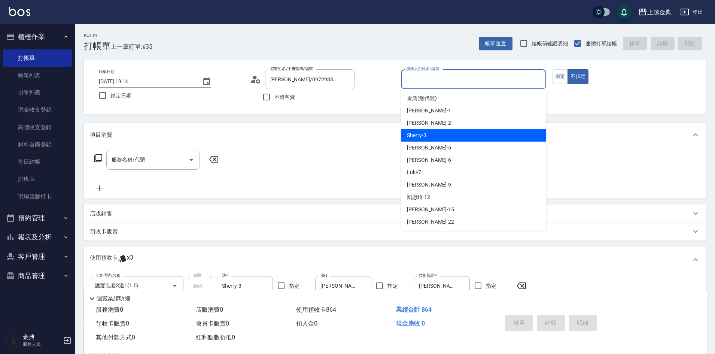
drag, startPoint x: 446, startPoint y: 139, endPoint x: 422, endPoint y: 138, distance: 24.3
click at [446, 138] on div "Sherry -3" at bounding box center [473, 135] width 145 height 12
type input "Sherry-3"
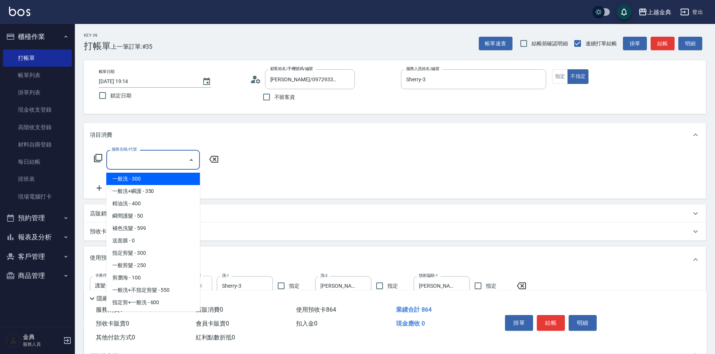
click at [132, 165] on input "服務名稱/代號" at bounding box center [148, 159] width 76 height 13
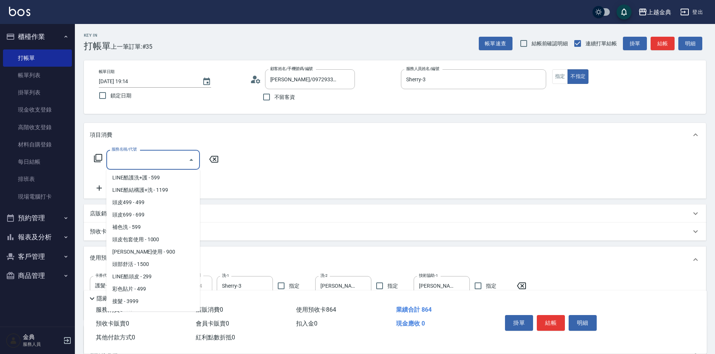
scroll to position [518, 0]
click at [154, 208] on span "頭皮499 - 499" at bounding box center [153, 204] width 94 height 12
type input "頭皮499(601)"
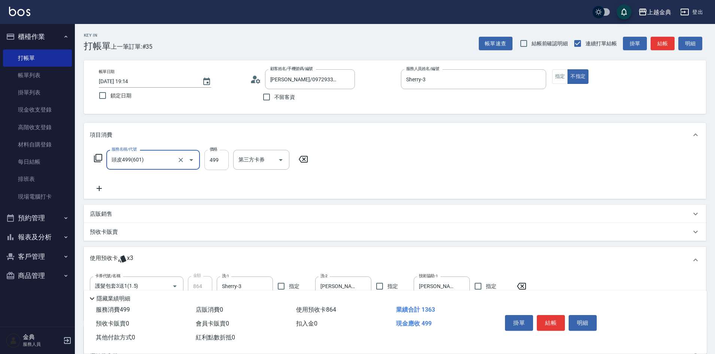
click at [222, 165] on input "499" at bounding box center [216, 160] width 24 height 20
click at [255, 164] on input "洗-1" at bounding box center [256, 159] width 38 height 13
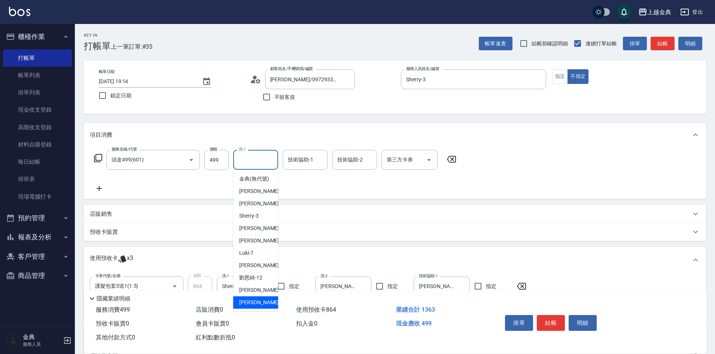
click at [261, 307] on div "lisa -22" at bounding box center [255, 302] width 45 height 12
type input "lisa-22"
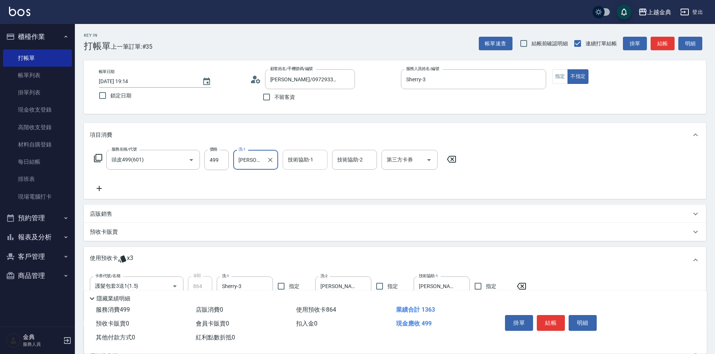
click at [307, 160] on div "技術協助-1 技術協助-1" at bounding box center [305, 160] width 45 height 20
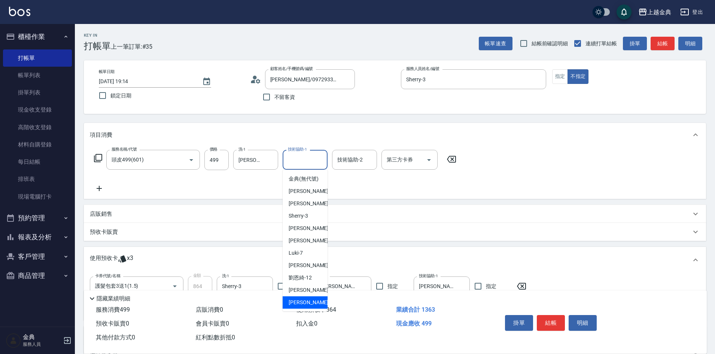
drag, startPoint x: 322, startPoint y: 307, endPoint x: 321, endPoint y: 303, distance: 4.5
click at [321, 307] on div "lisa -22" at bounding box center [305, 302] width 45 height 12
type input "lisa-22"
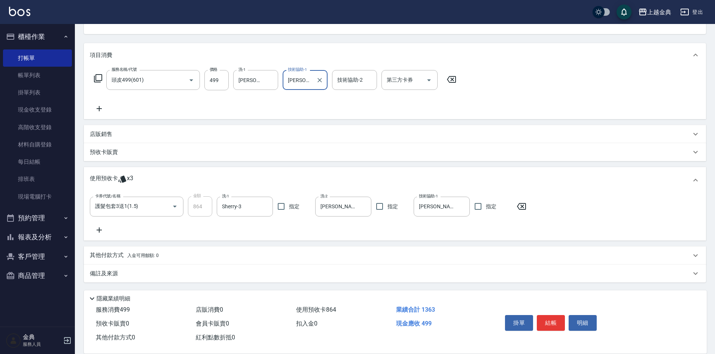
scroll to position [80, 0]
click at [125, 256] on p "其他付款方式 入金可用餘額: 0" at bounding box center [124, 255] width 69 height 8
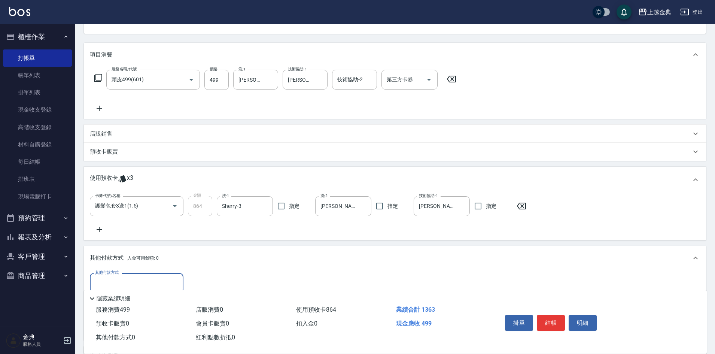
scroll to position [0, 0]
click at [108, 152] on p "預收卡販賣" at bounding box center [104, 152] width 28 height 8
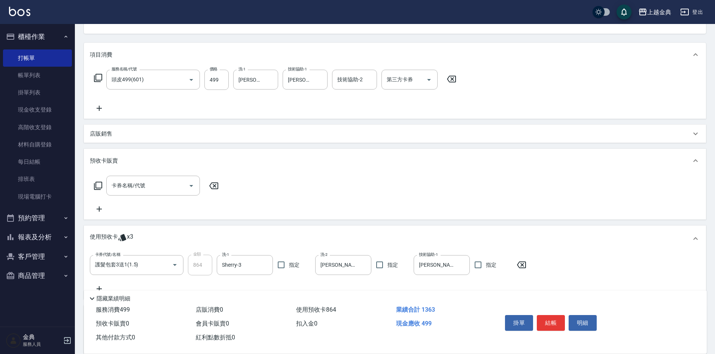
click at [106, 158] on p "預收卡販賣" at bounding box center [104, 161] width 28 height 8
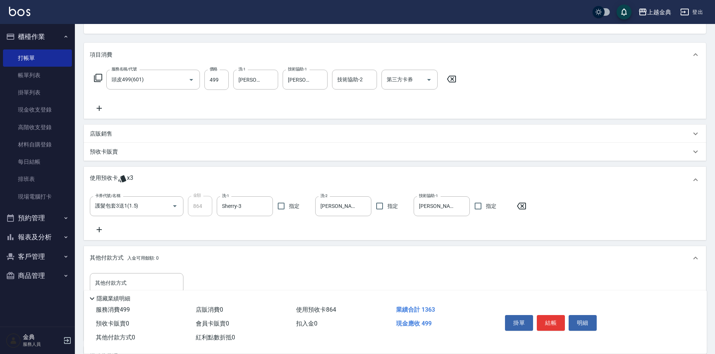
click at [112, 137] on p "店販銷售" at bounding box center [101, 134] width 22 height 8
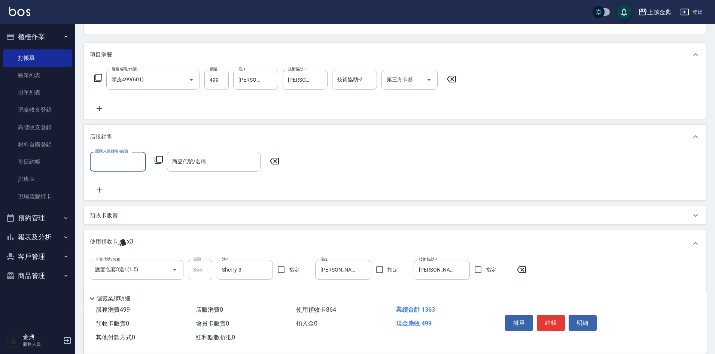
click at [117, 160] on input "服務人員姓名/編號" at bounding box center [117, 161] width 49 height 13
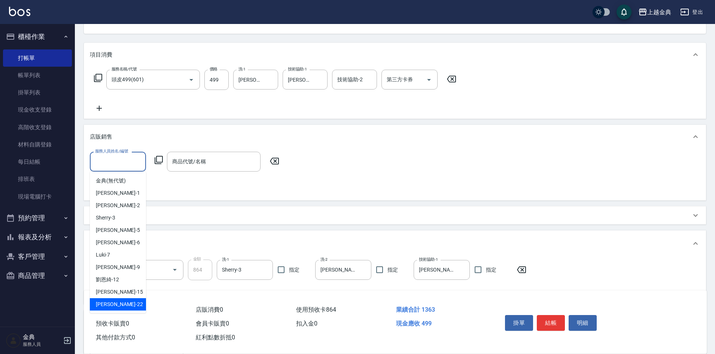
click at [127, 307] on div "lisa -22" at bounding box center [118, 304] width 56 height 12
type input "lisa-22"
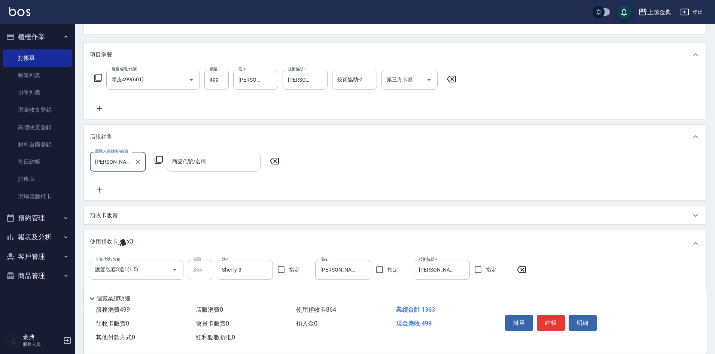
click at [210, 164] on input "商品代號/名稱" at bounding box center [213, 161] width 87 height 13
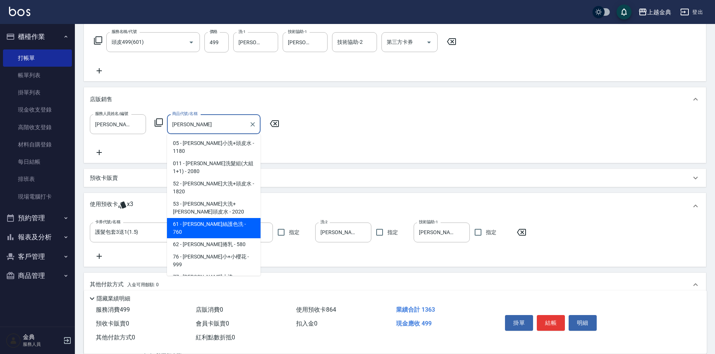
click at [233, 218] on span "61 - 海莉絲護色洗 - 760" at bounding box center [214, 228] width 94 height 20
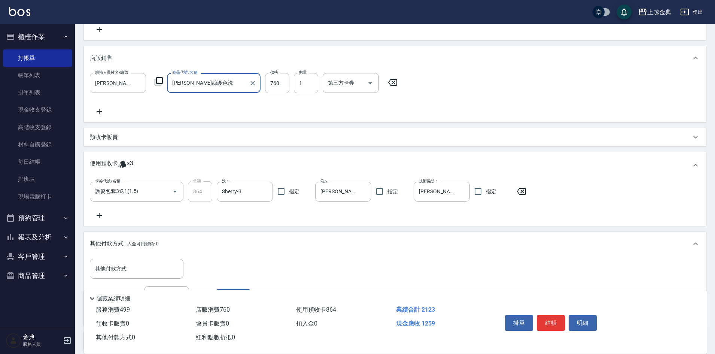
scroll to position [227, 0]
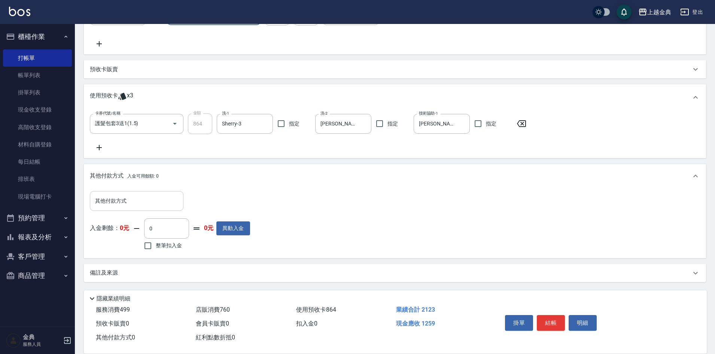
type input "海莉絲護色洗"
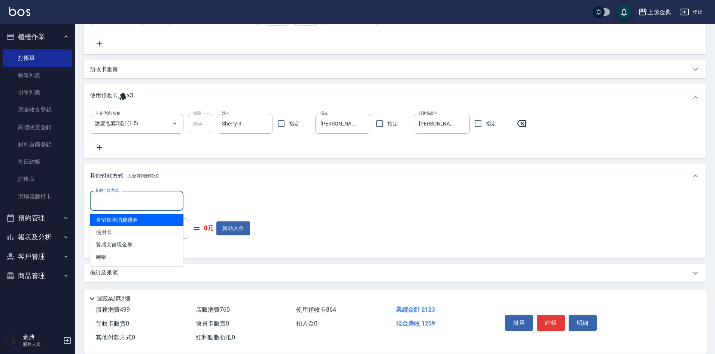
click at [131, 205] on input "其他付款方式" at bounding box center [136, 200] width 87 height 13
click at [131, 227] on span "信用卡" at bounding box center [137, 232] width 94 height 12
type input "信用卡"
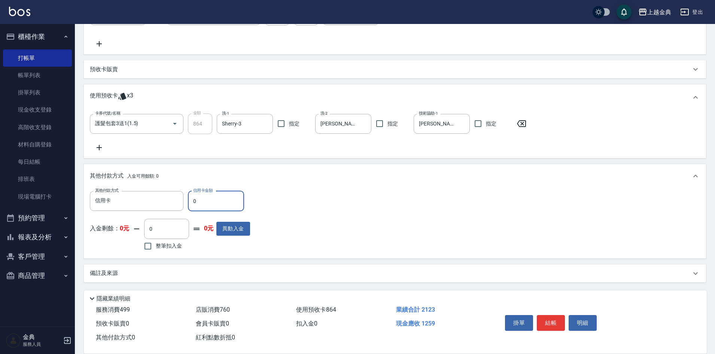
click at [207, 204] on input "0" at bounding box center [216, 201] width 56 height 20
type input "1259"
click at [551, 319] on button "結帳" at bounding box center [551, 323] width 28 height 16
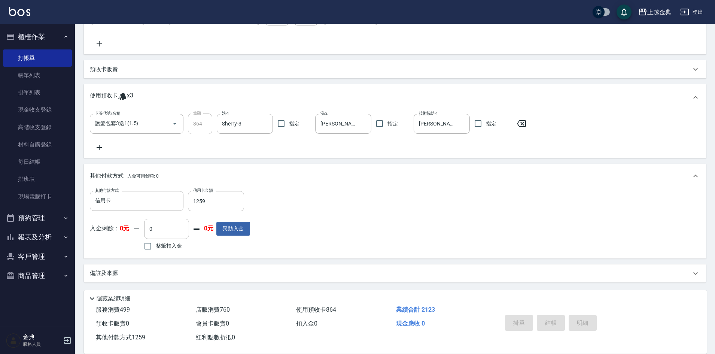
type input "2025/10/14 19:15"
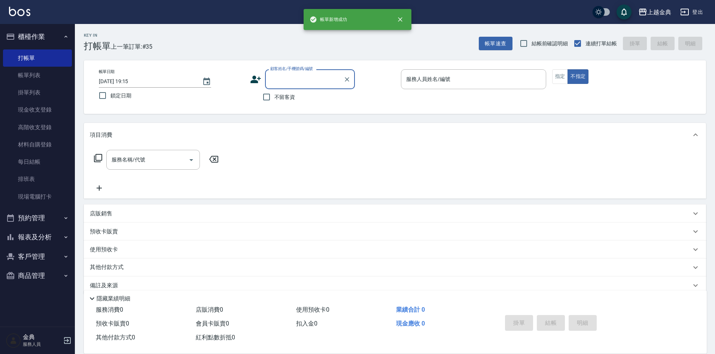
scroll to position [0, 0]
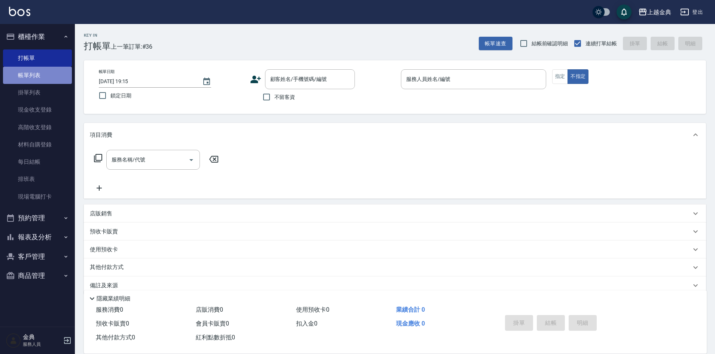
click at [46, 71] on link "帳單列表" at bounding box center [37, 75] width 69 height 17
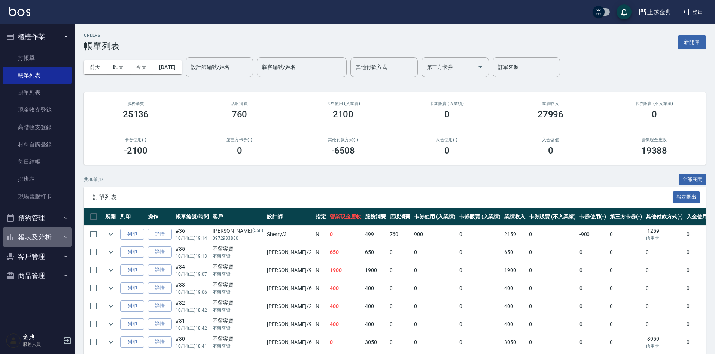
click at [33, 238] on button "報表及分析" at bounding box center [37, 236] width 69 height 19
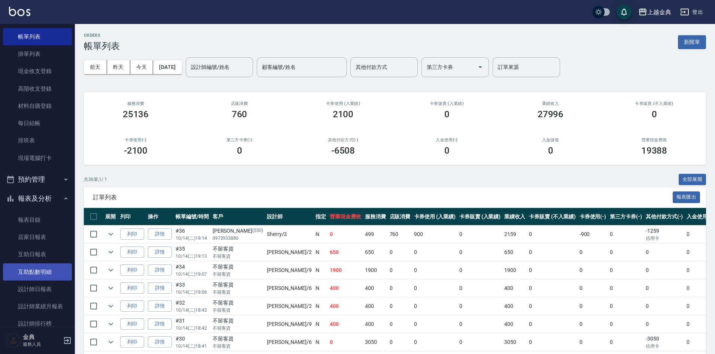
scroll to position [75, 0]
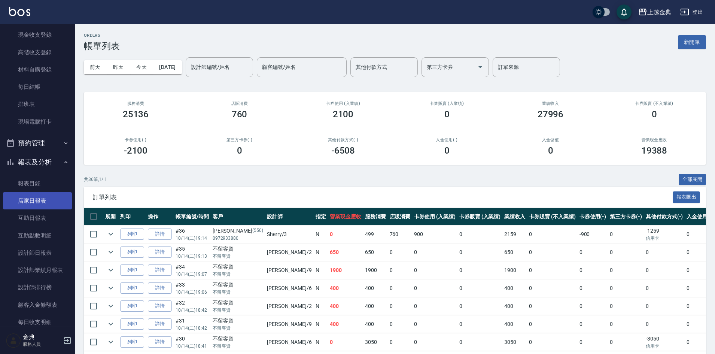
click at [43, 200] on link "店家日報表" at bounding box center [37, 200] width 69 height 17
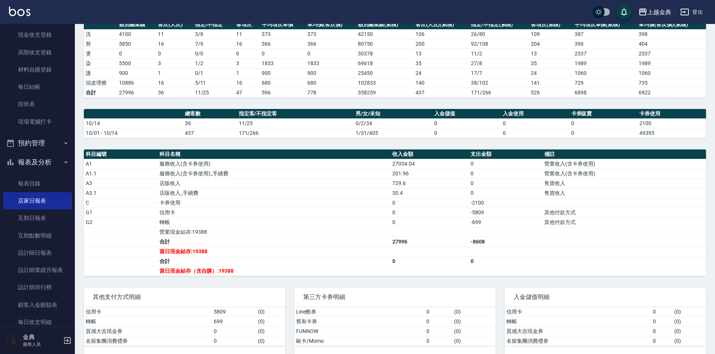
scroll to position [112, 0]
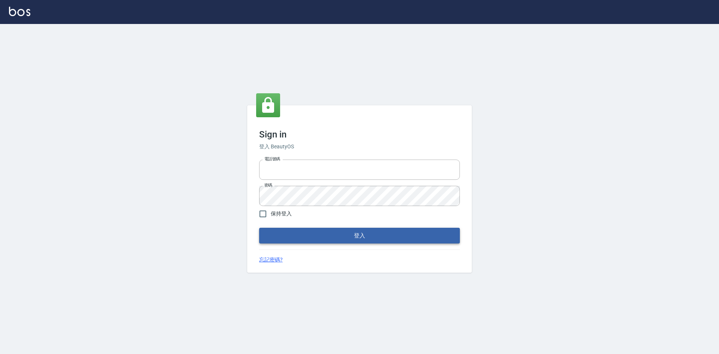
type input "0963852741"
click at [347, 240] on button "登入" at bounding box center [359, 236] width 201 height 16
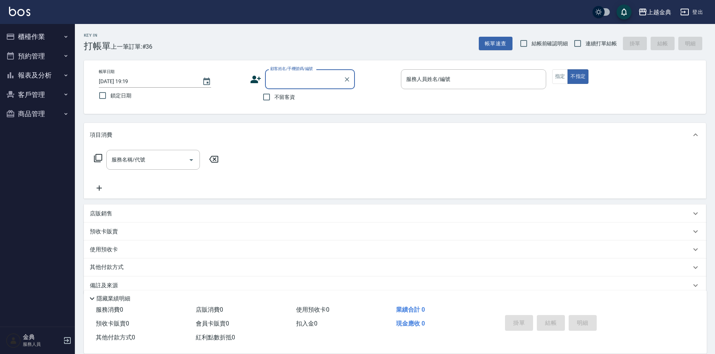
click at [44, 38] on button "櫃檯作業" at bounding box center [37, 36] width 69 height 19
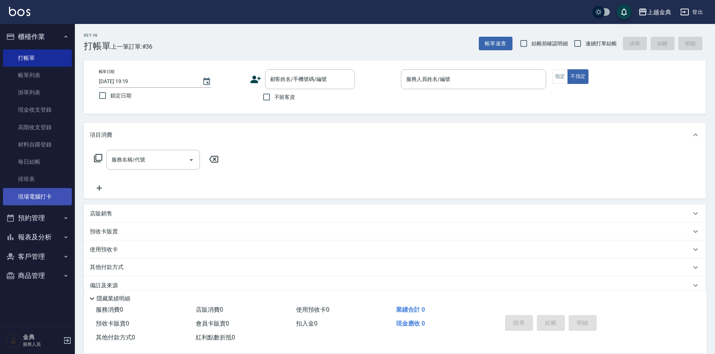
click at [49, 195] on link "現場電腦打卡" at bounding box center [37, 196] width 69 height 17
